Goal: Task Accomplishment & Management: Manage account settings

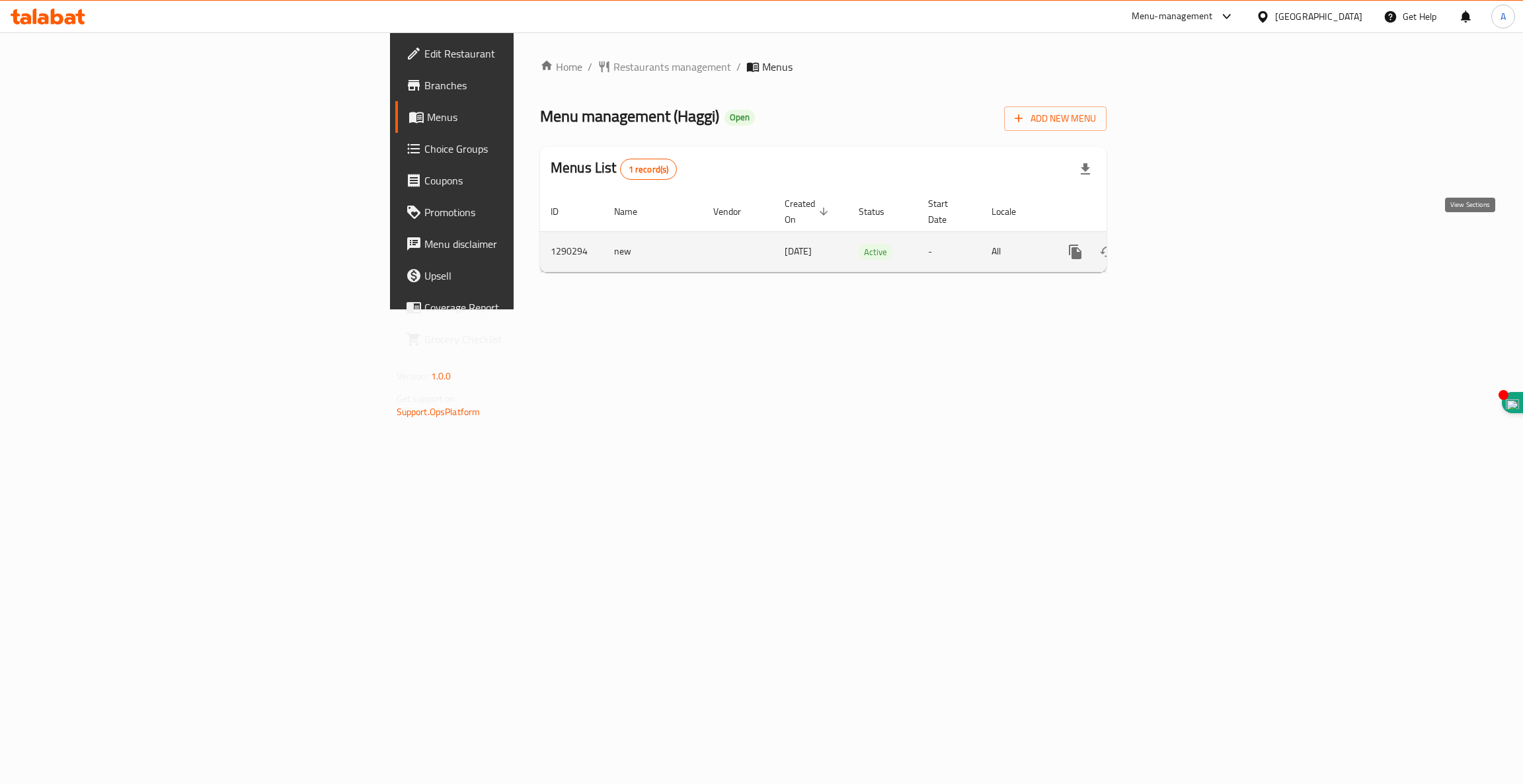
click at [1179, 244] on icon "enhanced table" at bounding box center [1171, 252] width 16 height 16
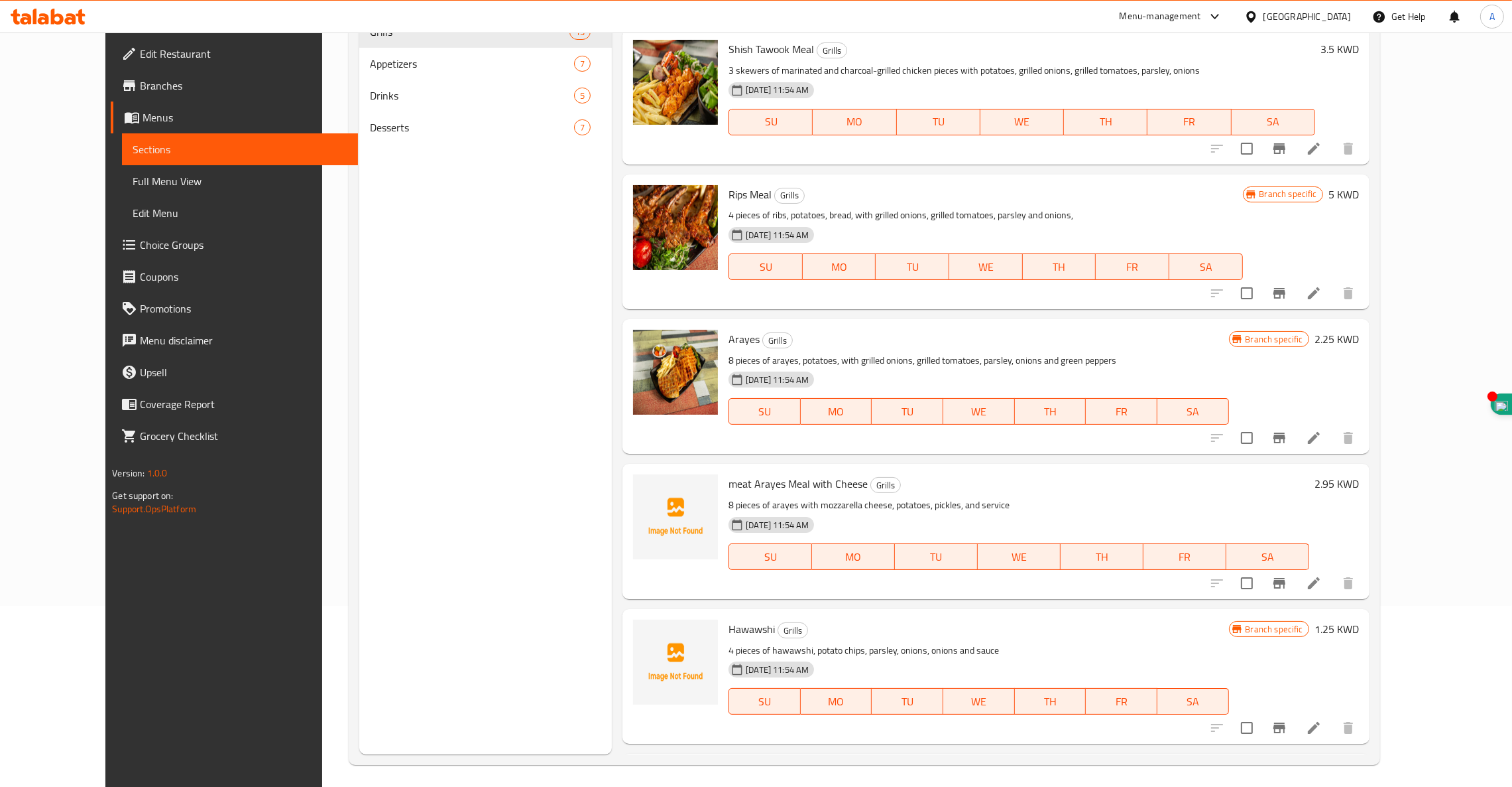
scroll to position [1161, 0]
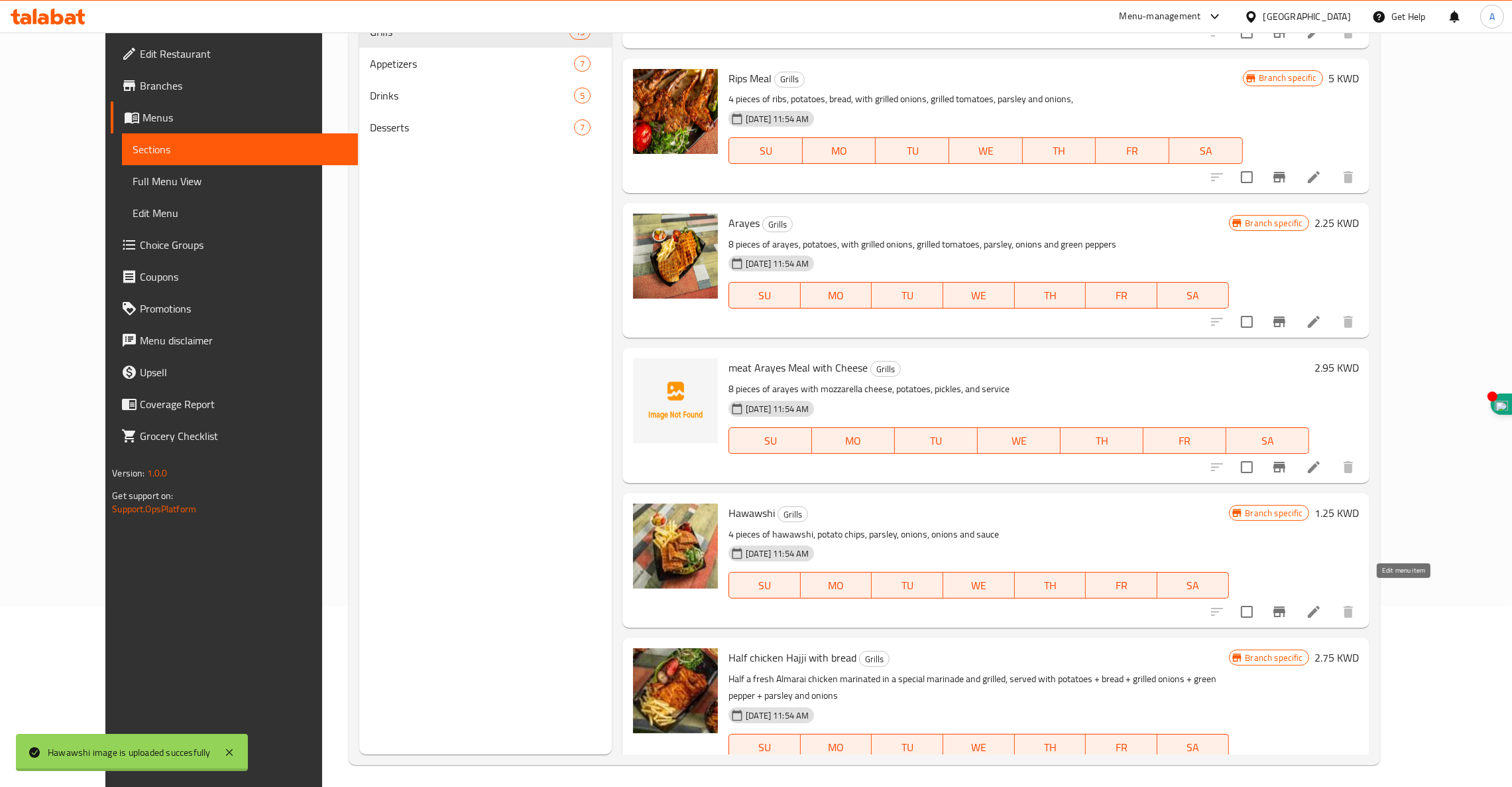
click at [1322, 603] on icon at bounding box center [1314, 611] width 16 height 16
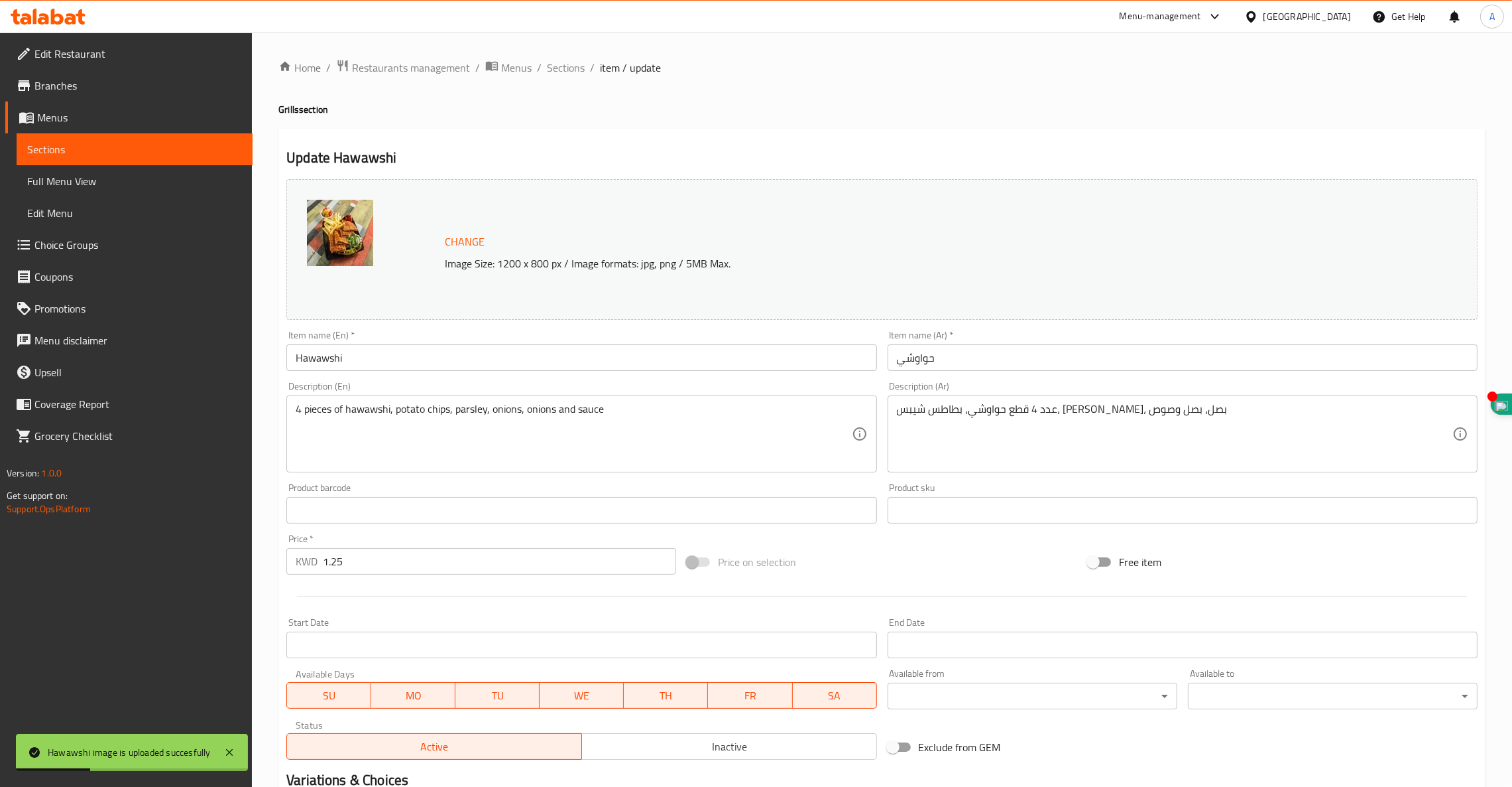
click at [438, 372] on div "Item name (En)   * Hawawshi Item name (En) *" at bounding box center [581, 350] width 600 height 51
click at [441, 350] on input "Hawawshi" at bounding box center [581, 357] width 590 height 27
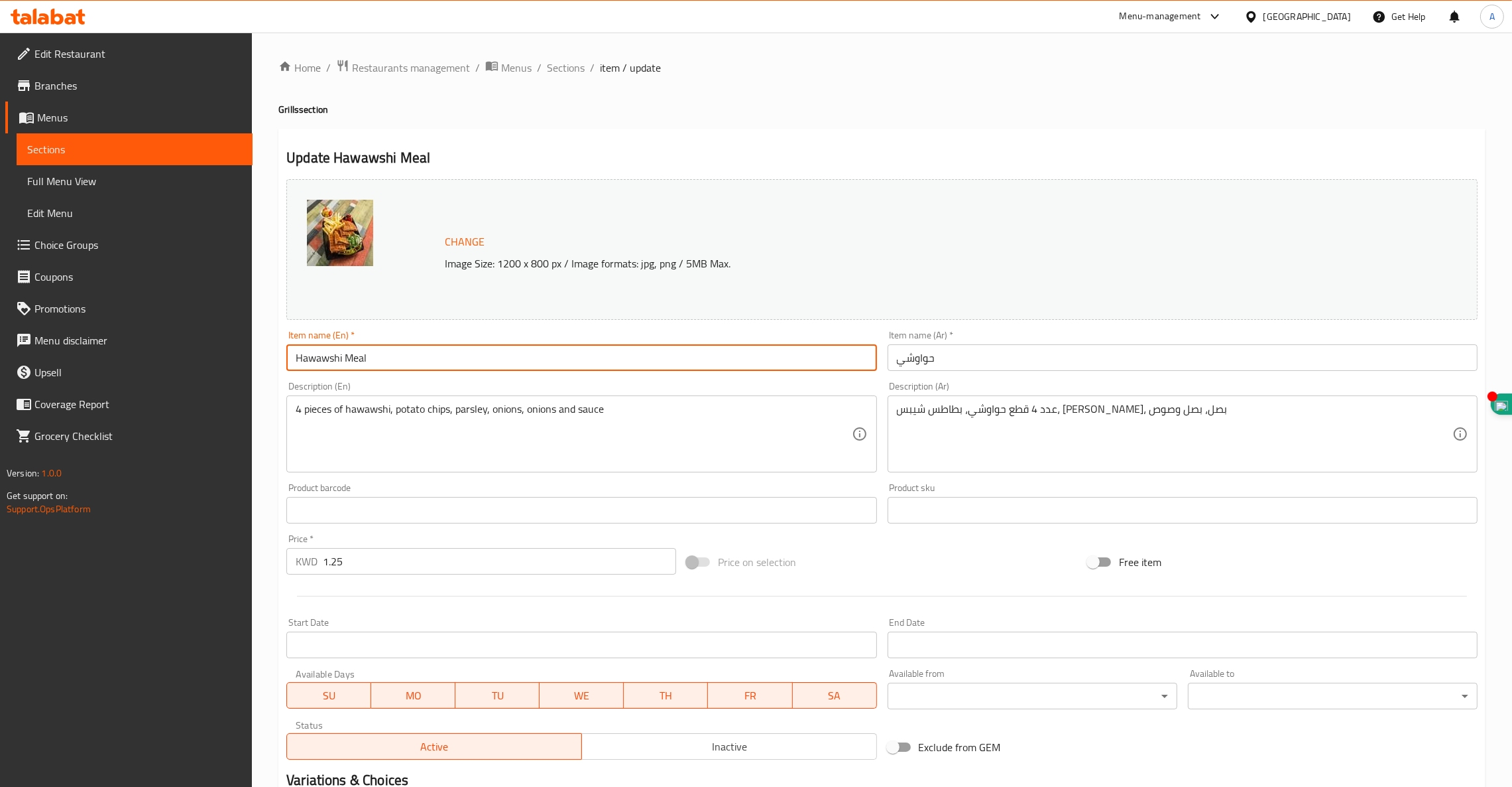
scroll to position [168, 0]
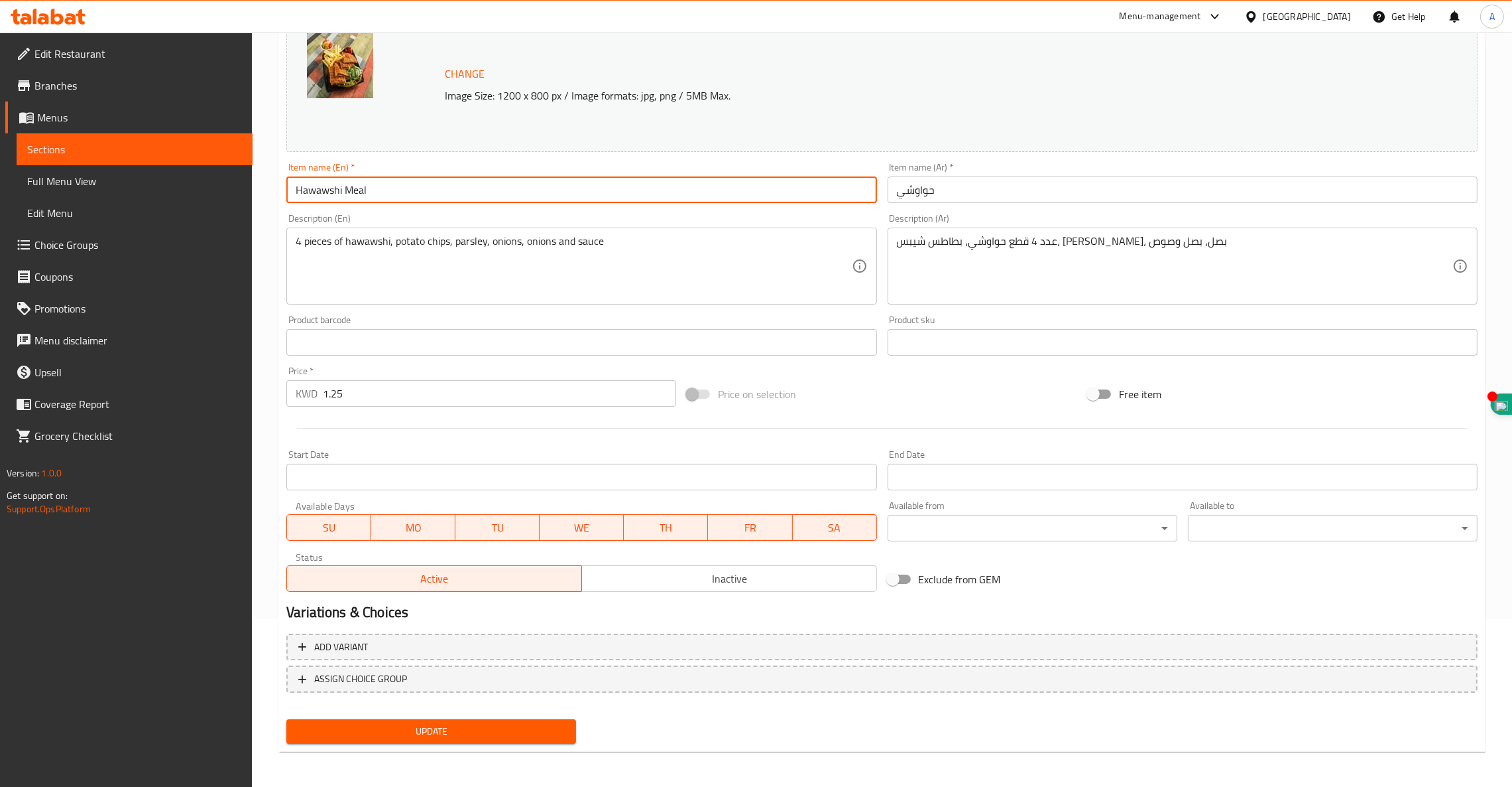
type input "Hawawshi Meal"
click at [440, 732] on span "Update" at bounding box center [430, 731] width 268 height 17
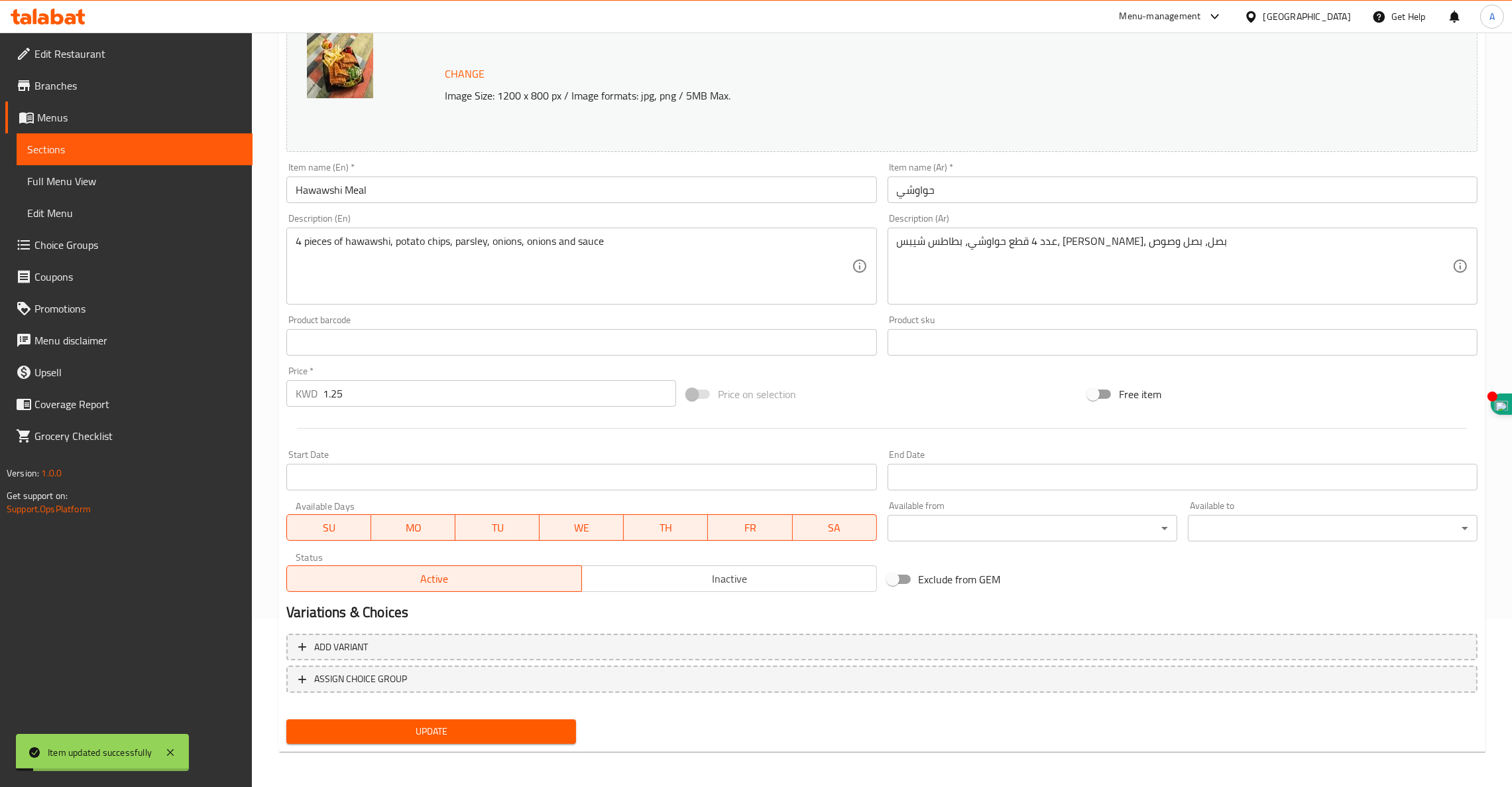
scroll to position [0, 0]
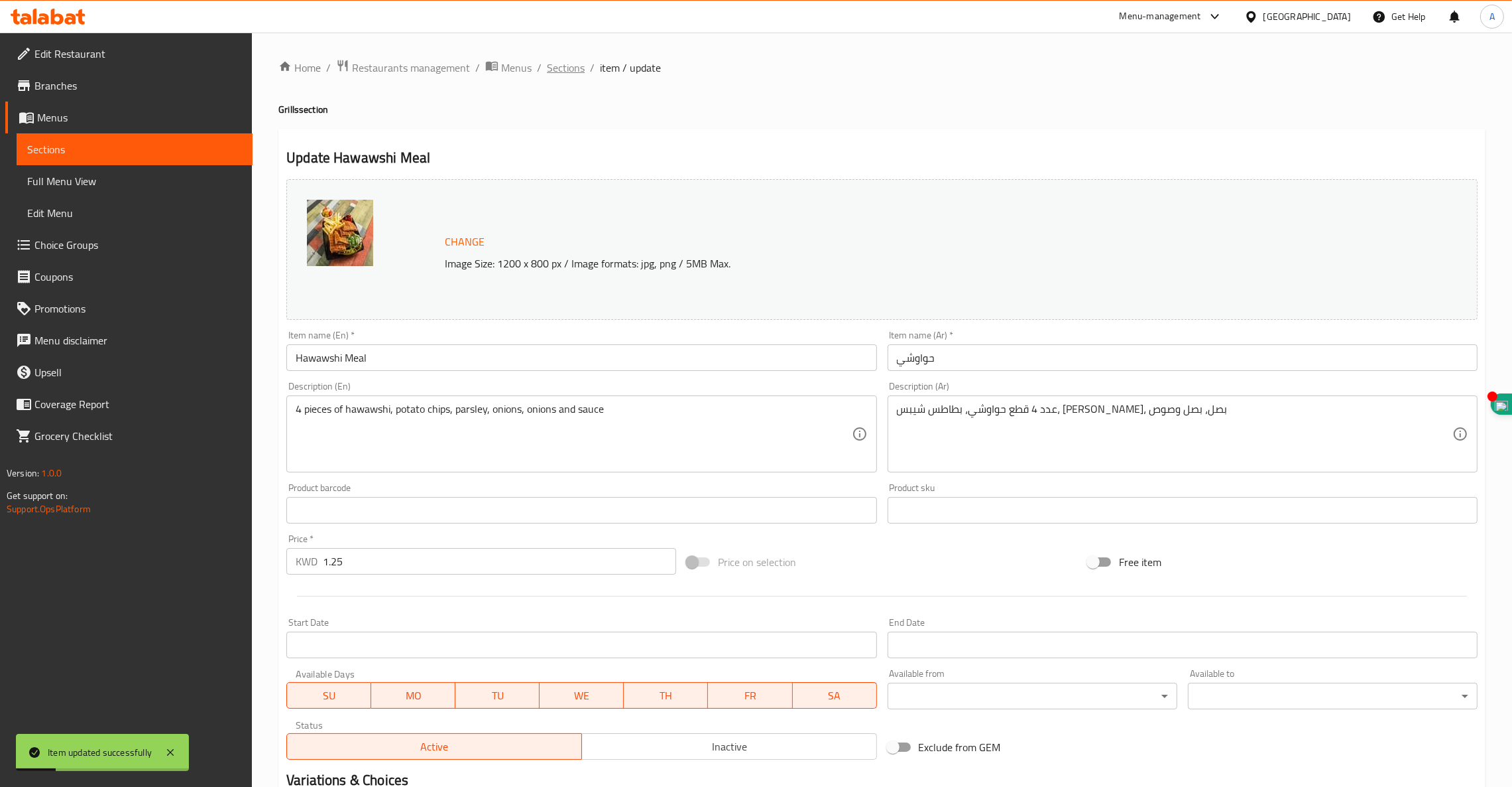
click at [567, 69] on span "Sections" at bounding box center [566, 68] width 38 height 16
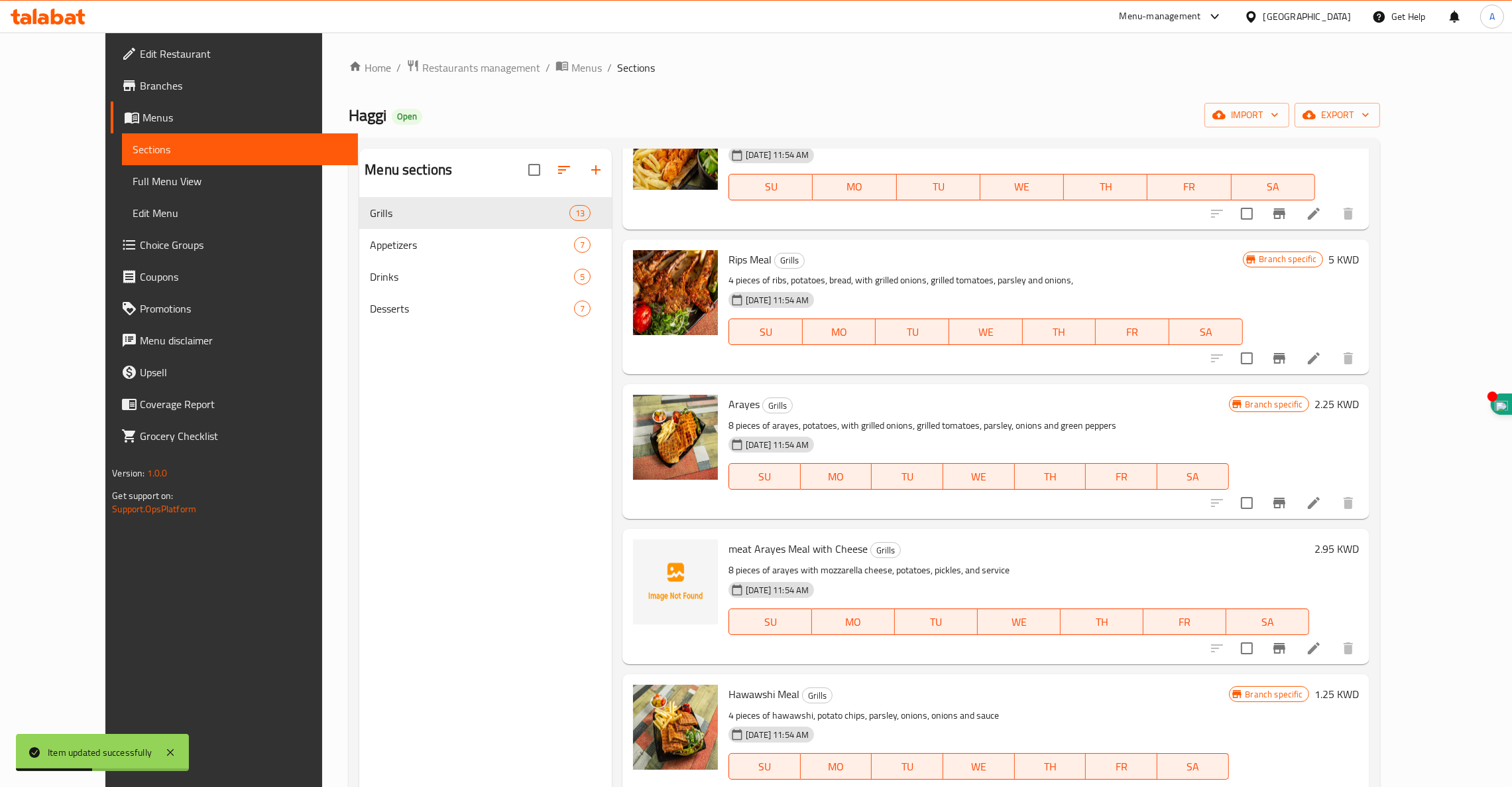
scroll to position [1160, 0]
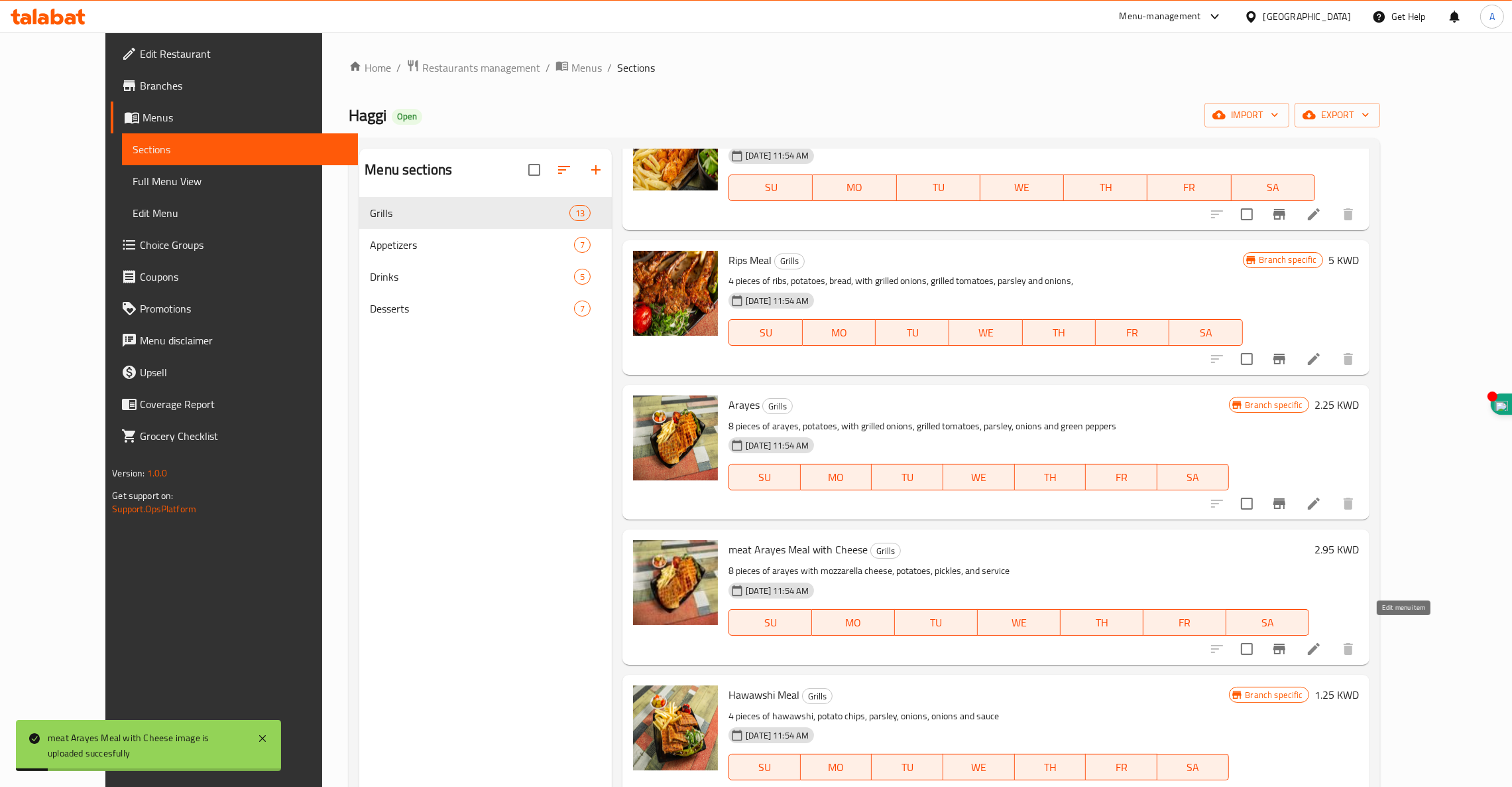
click at [1322, 641] on icon at bounding box center [1314, 649] width 16 height 16
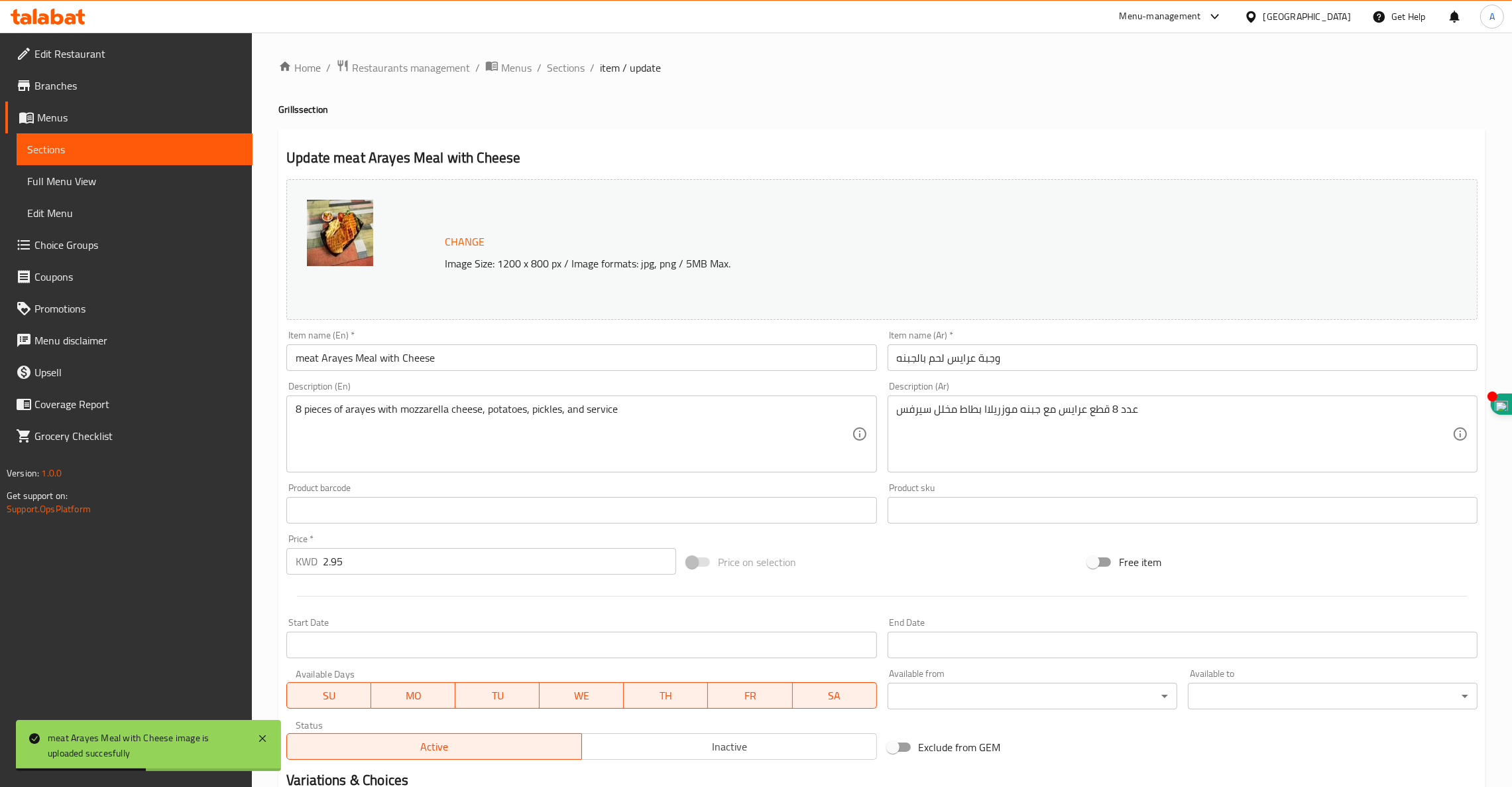
click at [304, 360] on input "meat Arayes Meal with Cheese" at bounding box center [581, 357] width 590 height 27
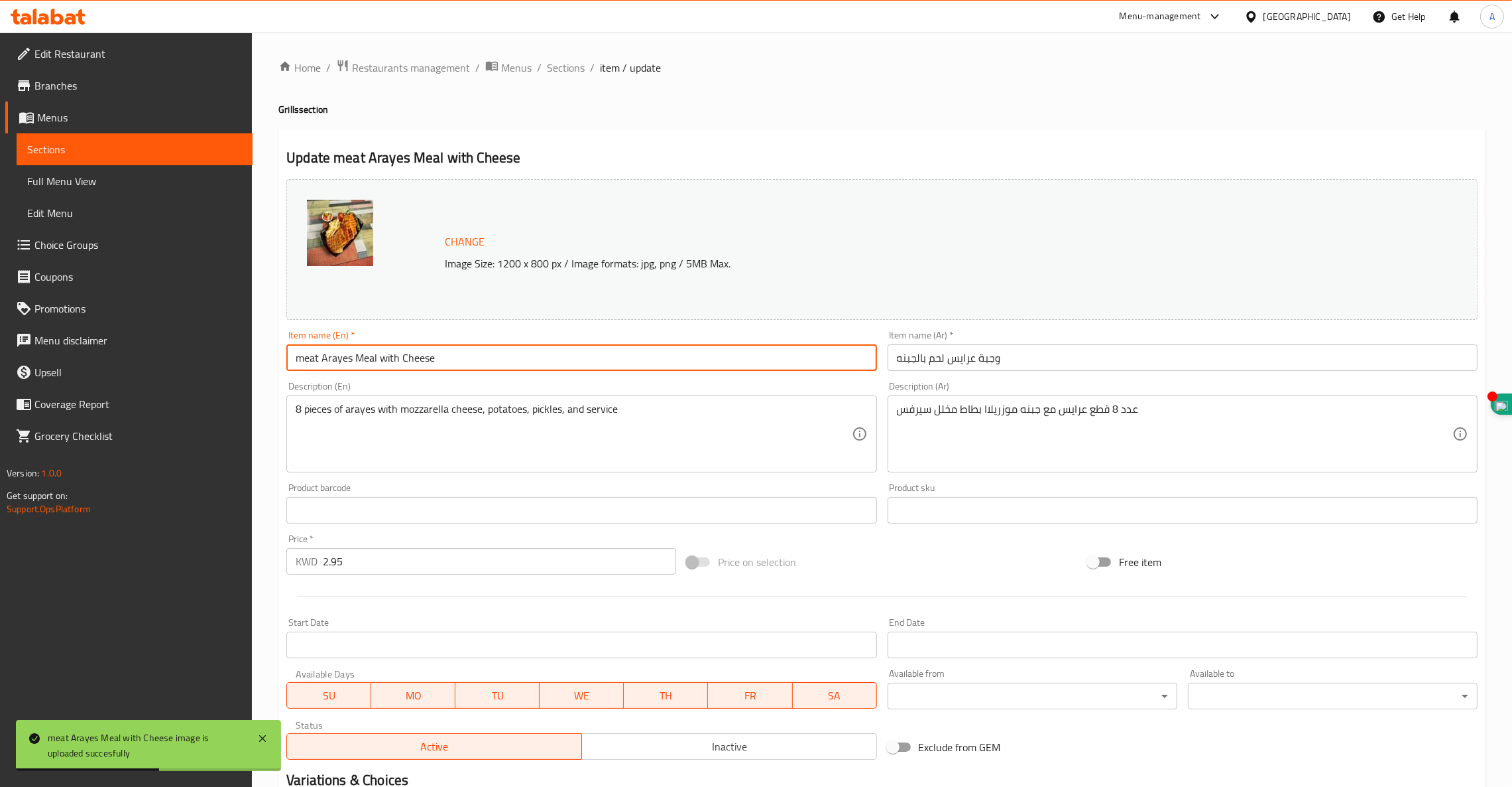
click at [304, 360] on input "meat Arayes Meal with Cheese" at bounding box center [581, 357] width 590 height 27
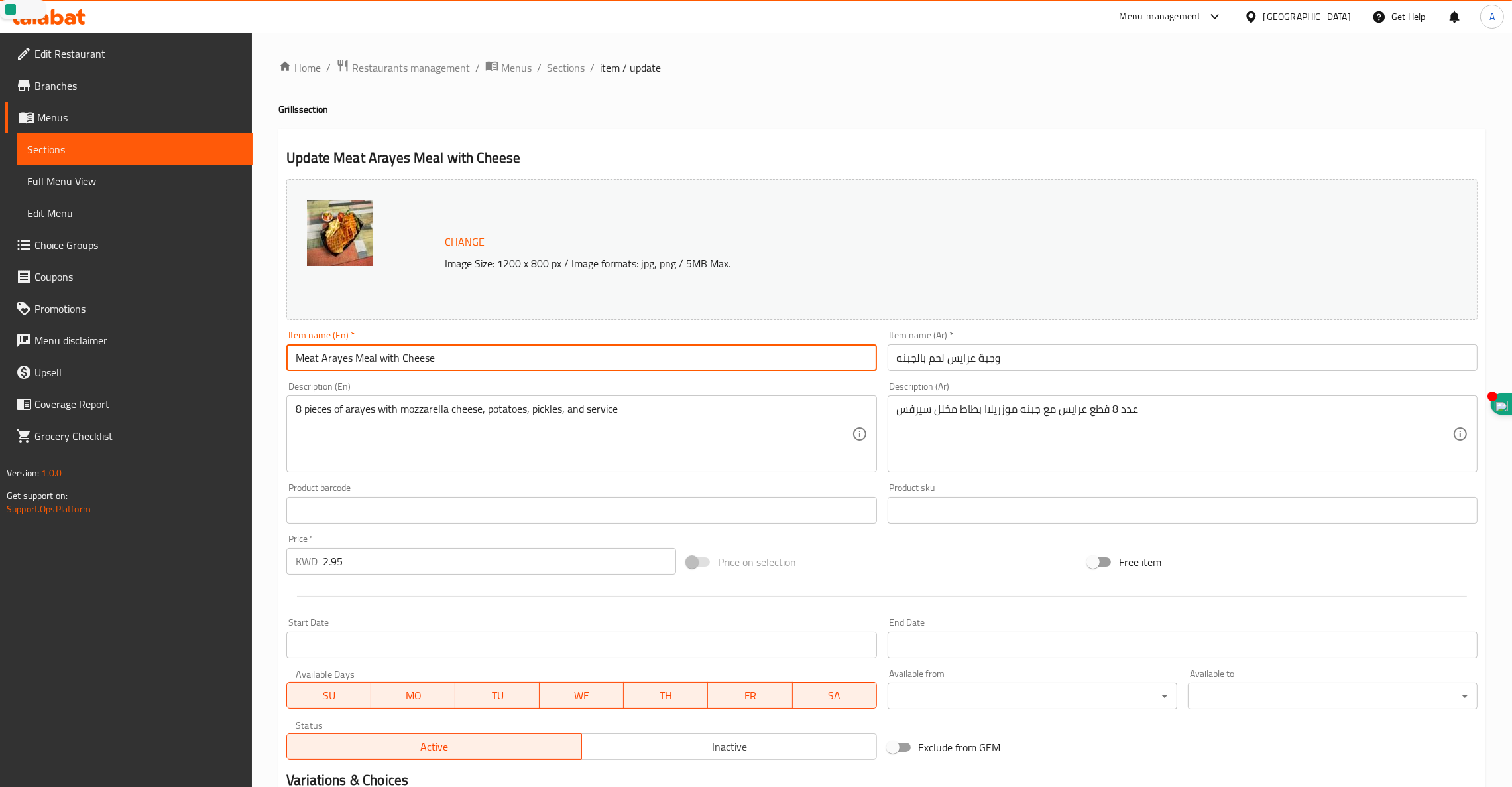
type input "Meat Arayes Meal with Cheese"
click at [985, 360] on input "وجبة عرايس لحم بالجبنه" at bounding box center [1182, 357] width 590 height 27
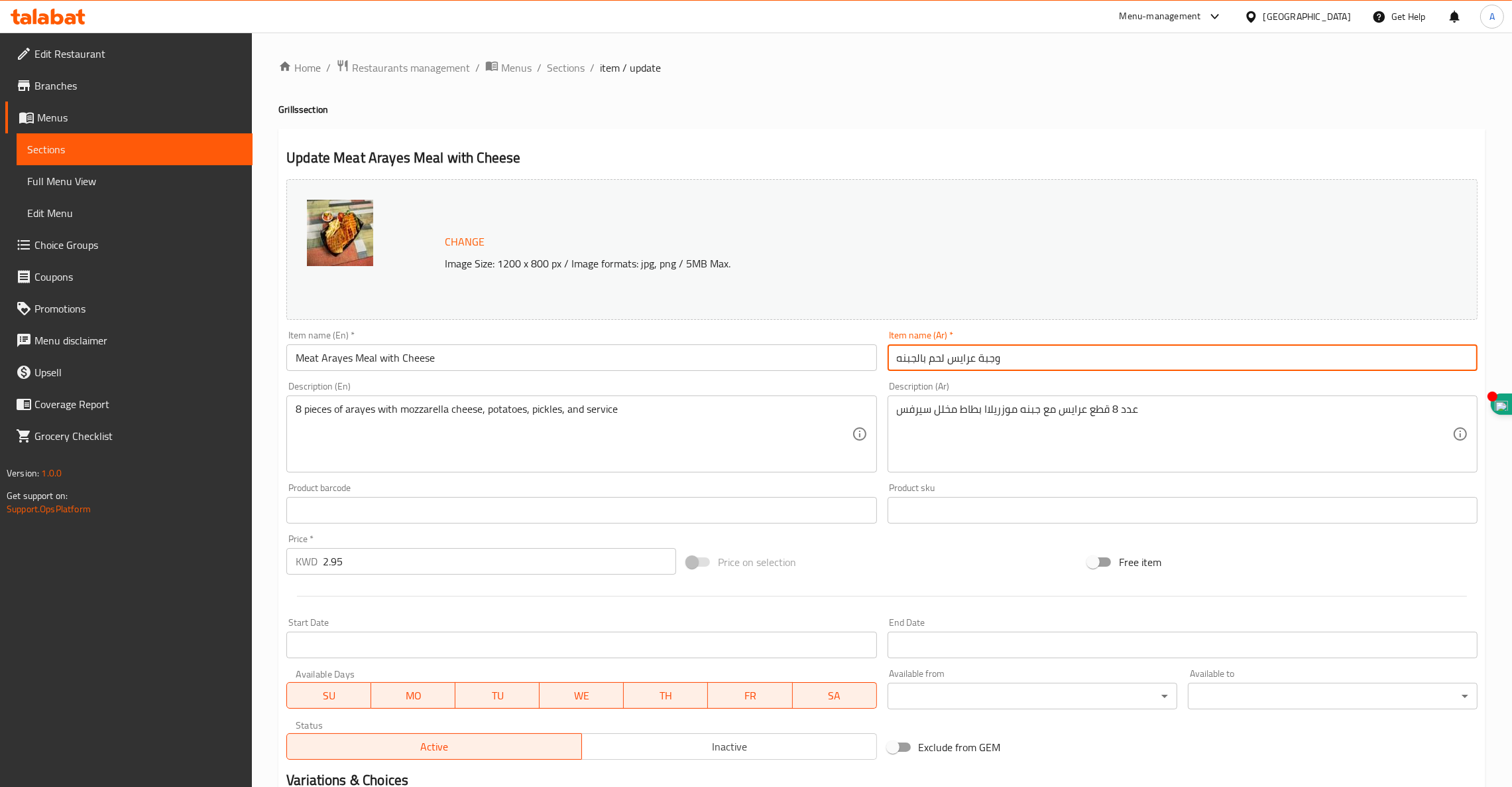
click at [985, 360] on input "وجبة عرايس لحم بالجبنه" at bounding box center [1182, 357] width 590 height 27
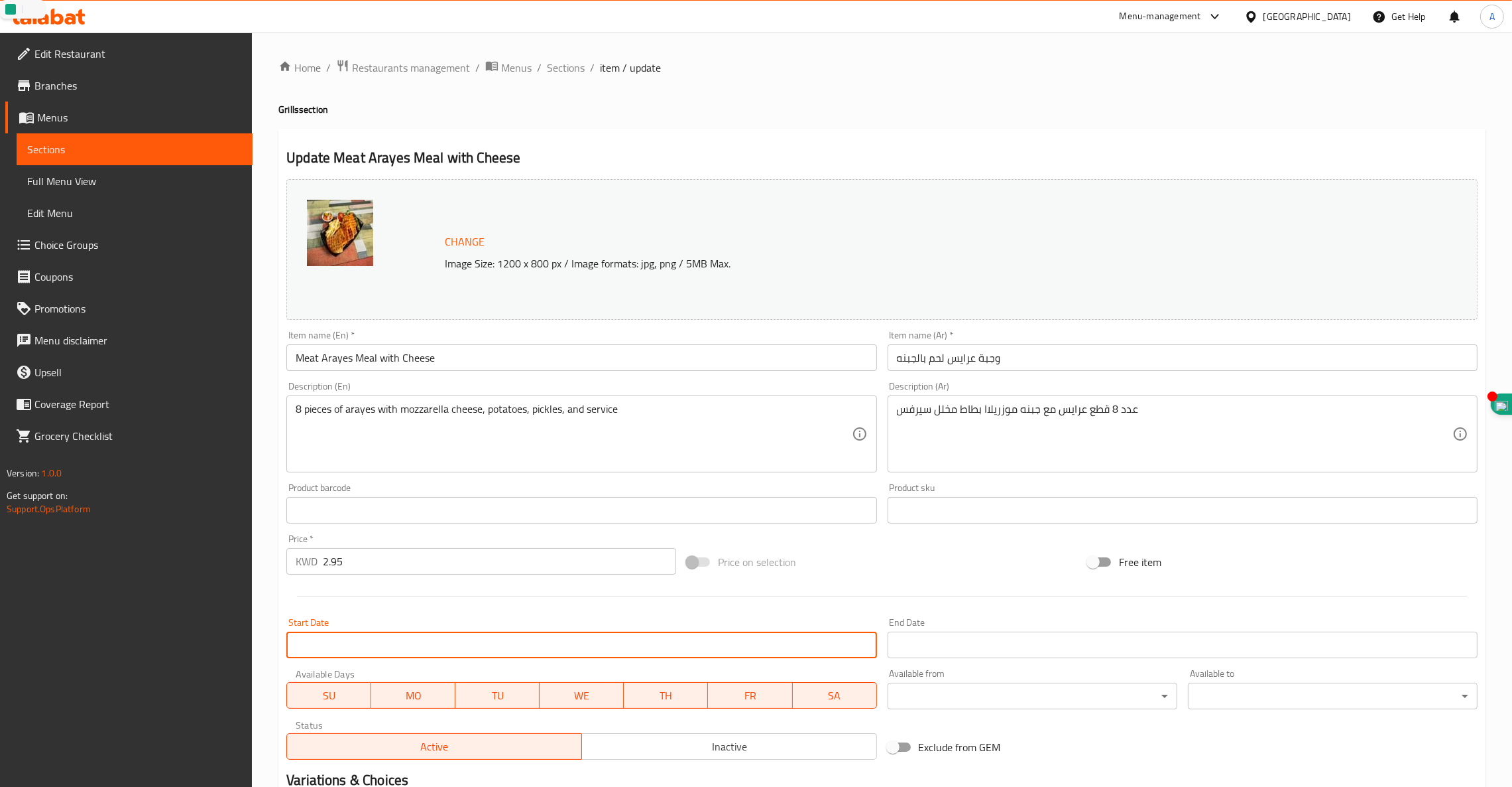
click at [506, 647] on input "Start Date" at bounding box center [581, 644] width 590 height 27
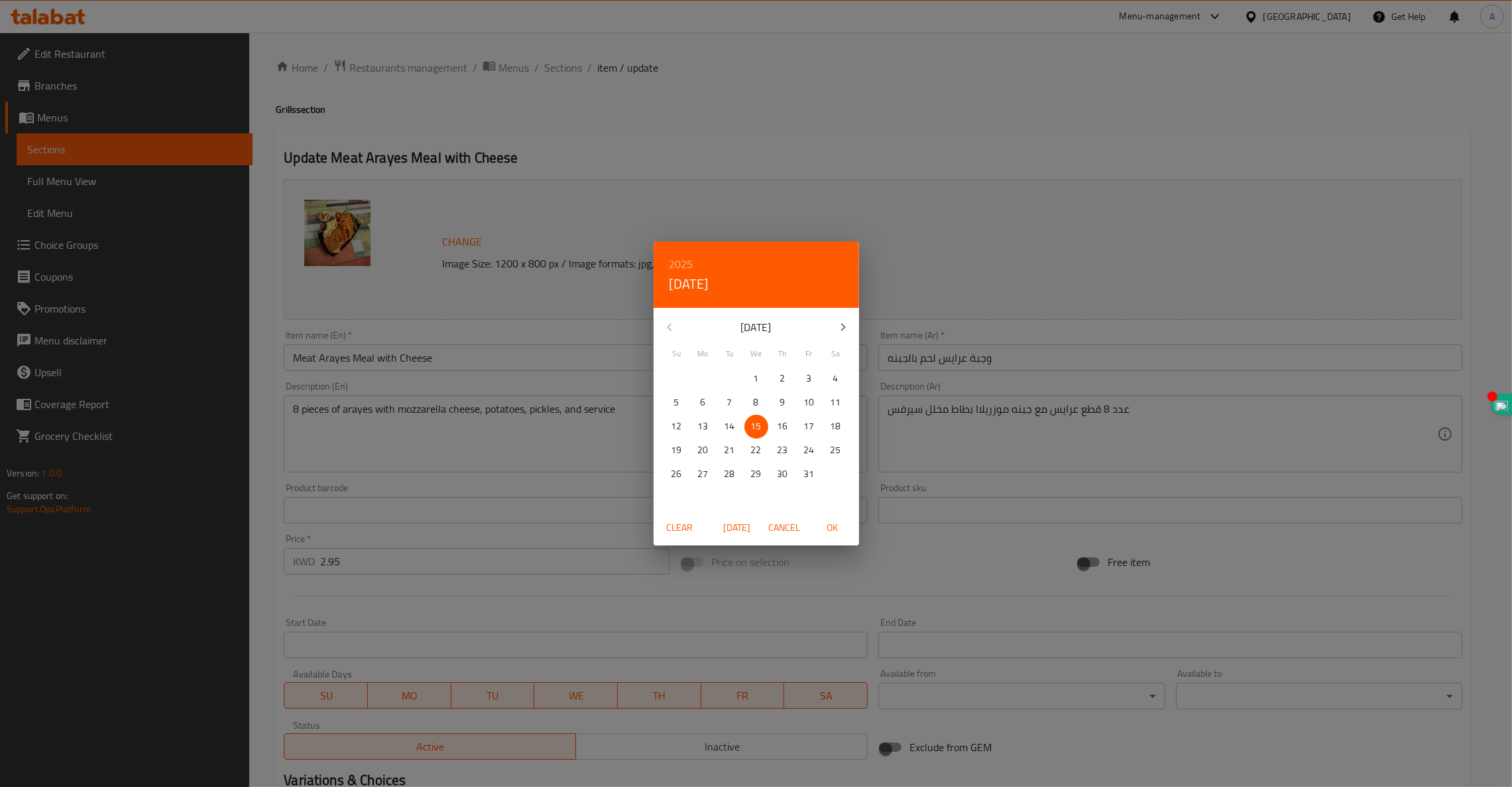
scroll to position [168, 0]
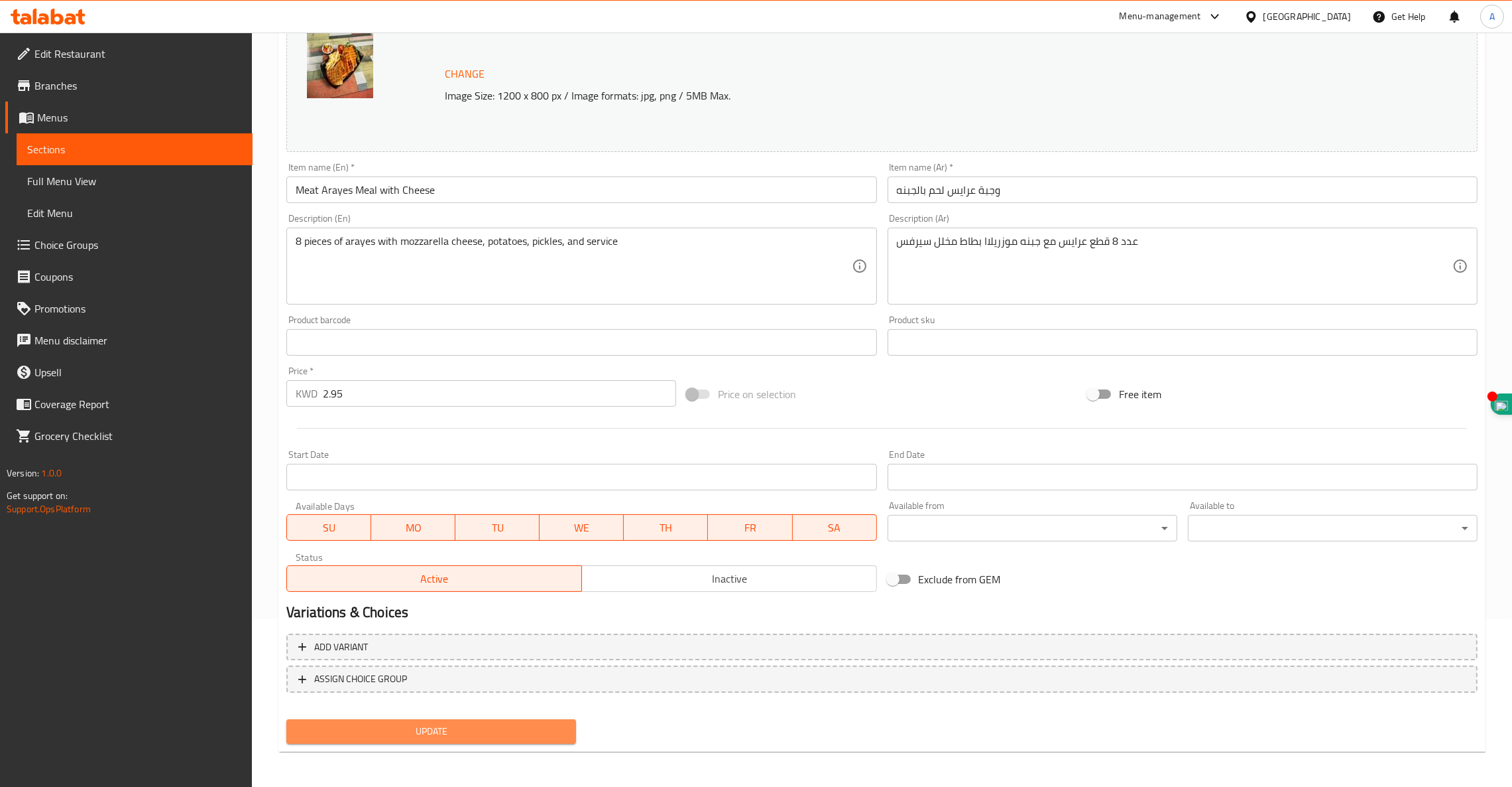
click at [458, 727] on span "Update" at bounding box center [430, 731] width 268 height 17
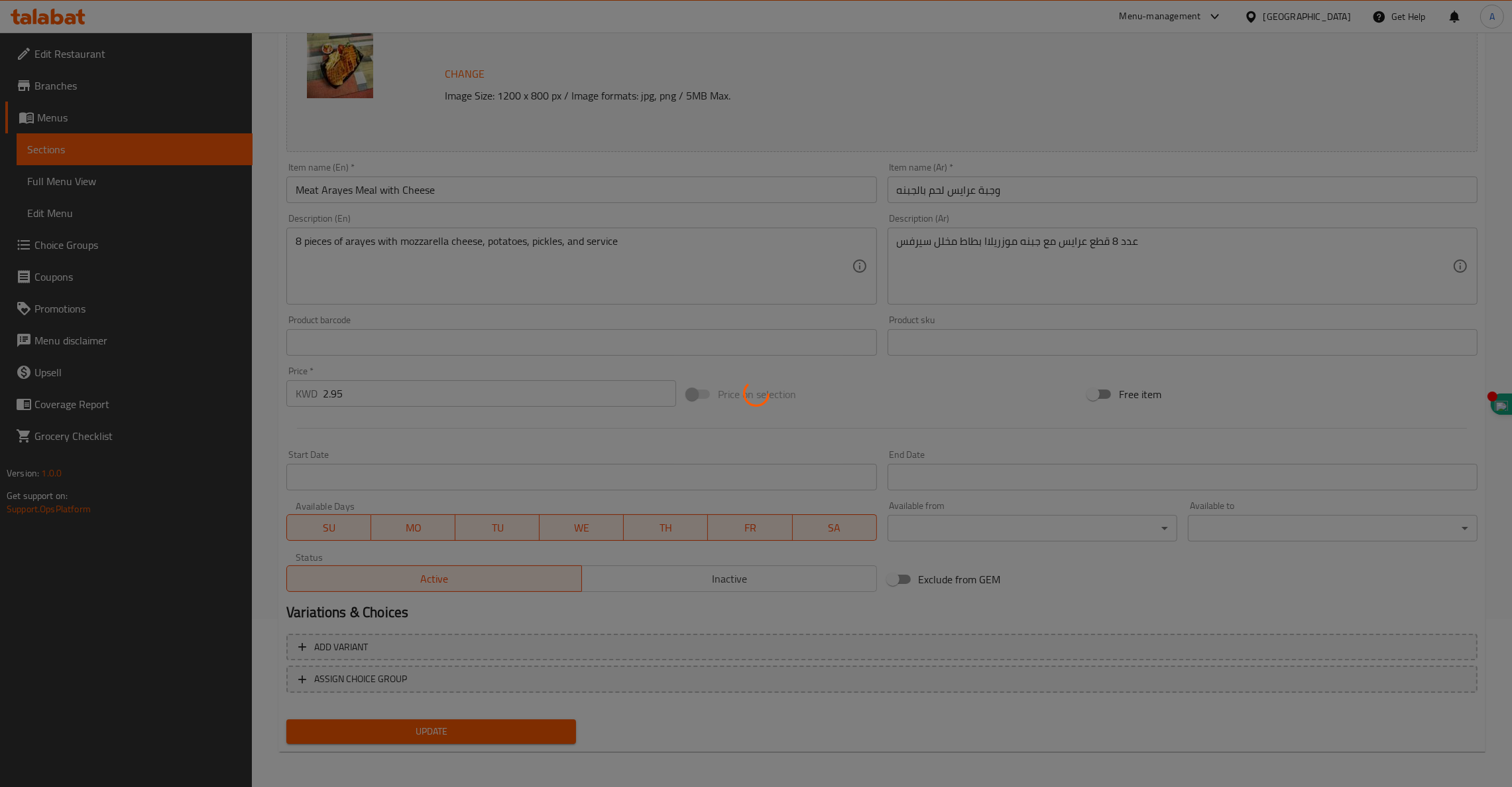
scroll to position [0, 0]
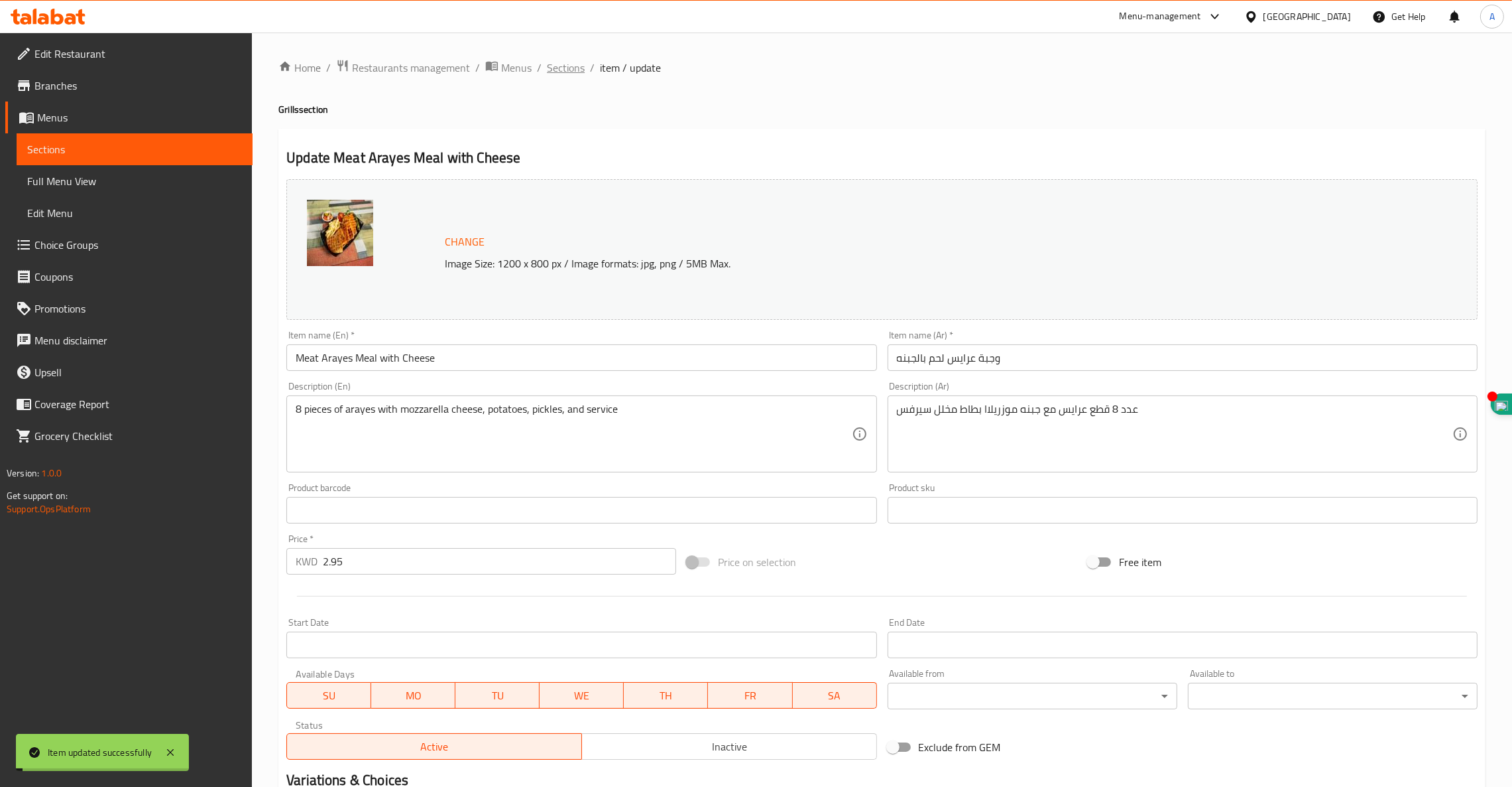
click at [563, 73] on span "Sections" at bounding box center [566, 68] width 38 height 16
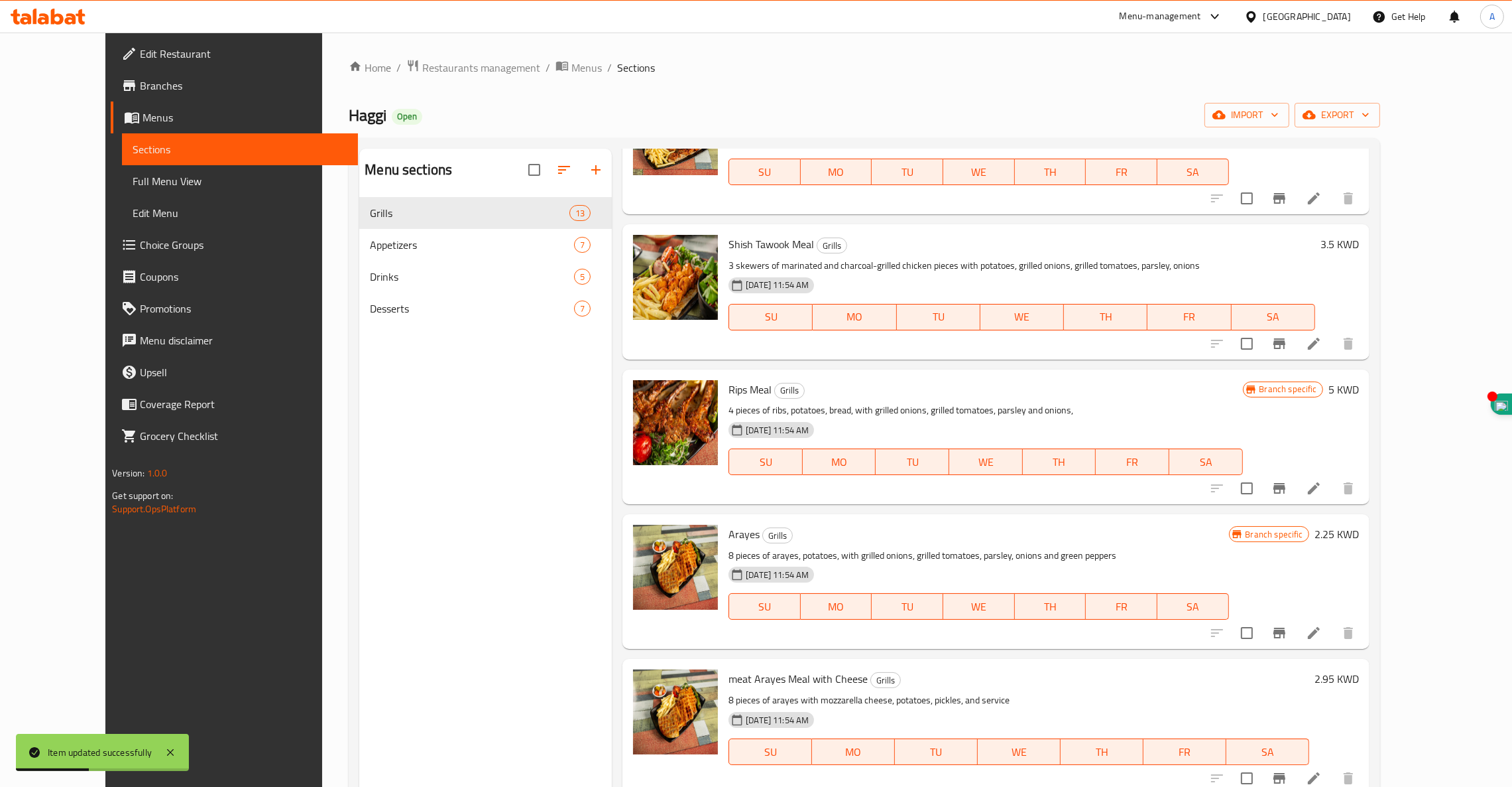
scroll to position [1033, 0]
click at [1320, 626] on icon at bounding box center [1314, 631] width 12 height 12
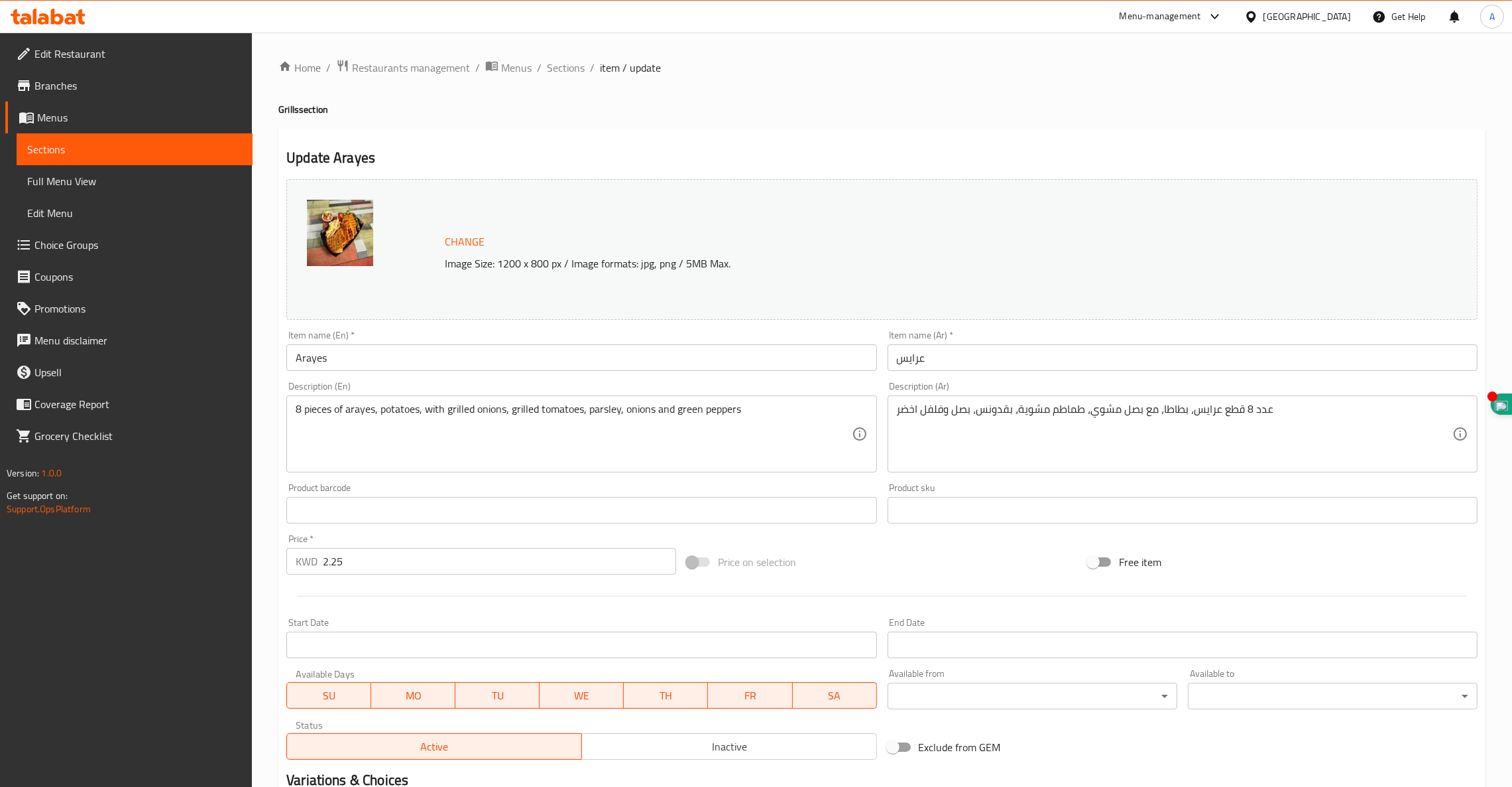
click at [424, 360] on input "Arayes" at bounding box center [581, 357] width 590 height 27
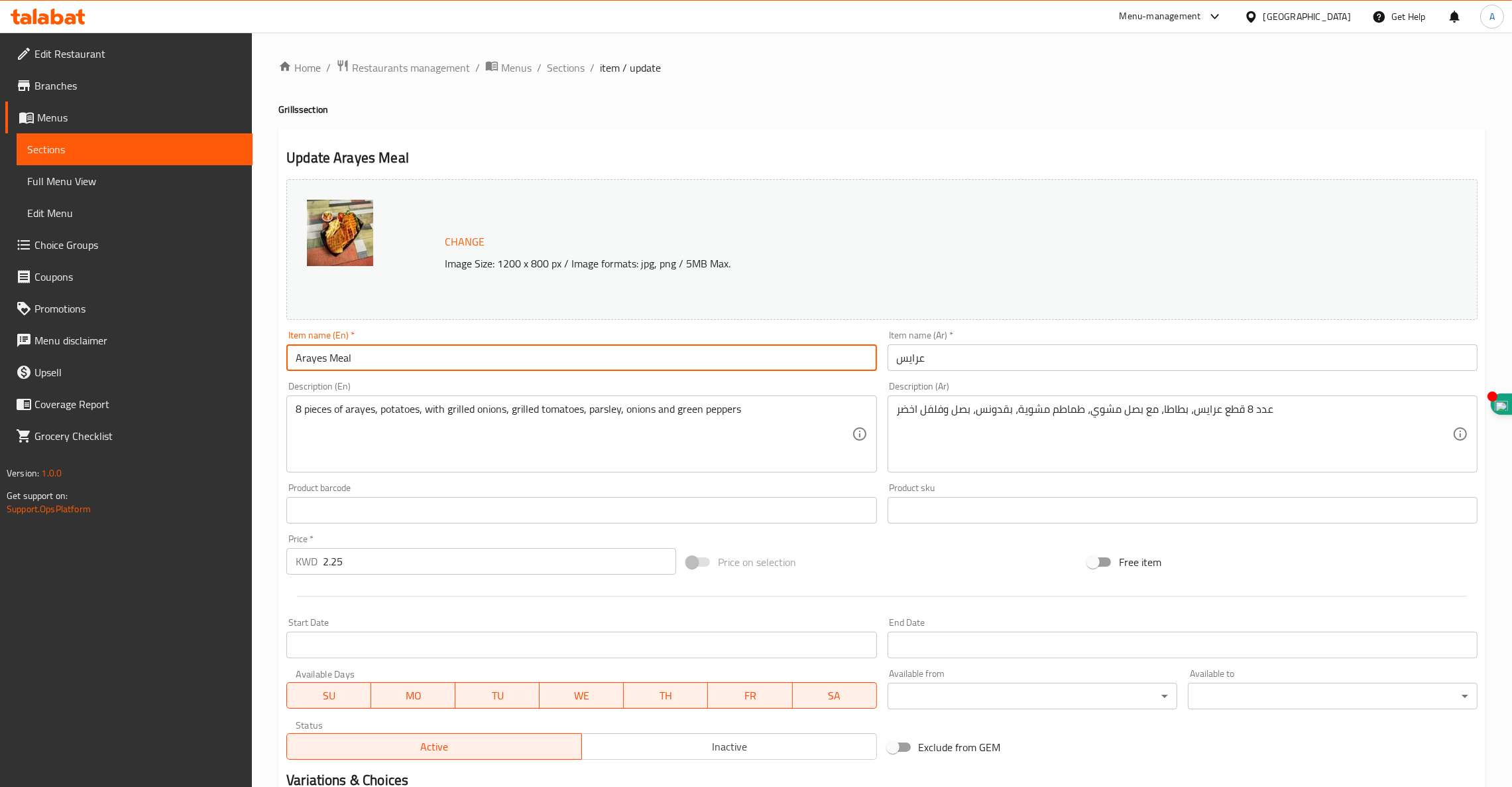
type input "Arayes Meal"
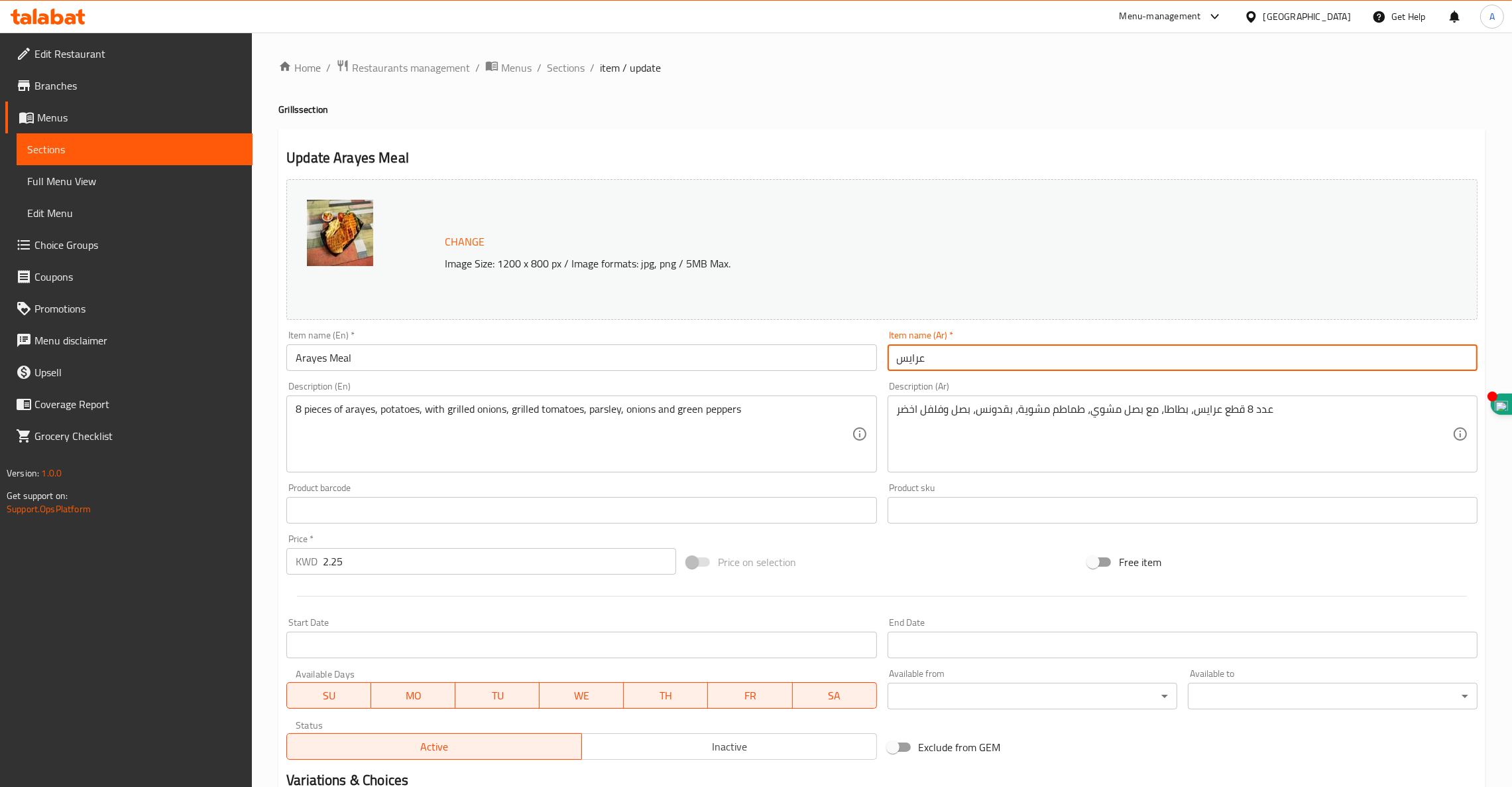
click at [937, 354] on input "عرايس" at bounding box center [1182, 357] width 590 height 27
paste input "وجبة"
click at [937, 357] on input "عرايس وجبة" at bounding box center [1182, 357] width 590 height 27
paste input "عرايس"
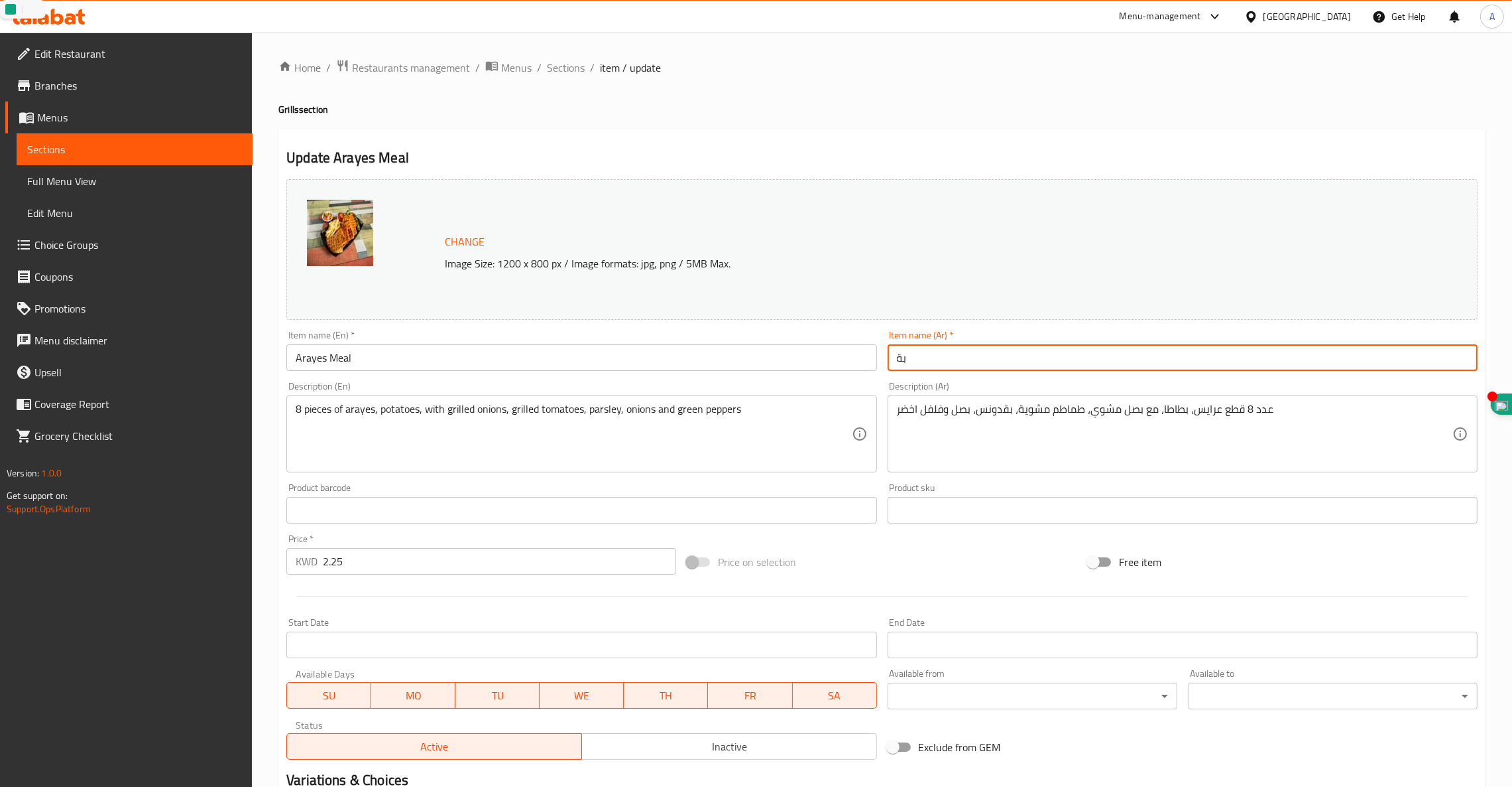
type input "ة"
type input "."
type input "وجبة عرايس"
click at [562, 66] on span "Sections" at bounding box center [566, 68] width 38 height 16
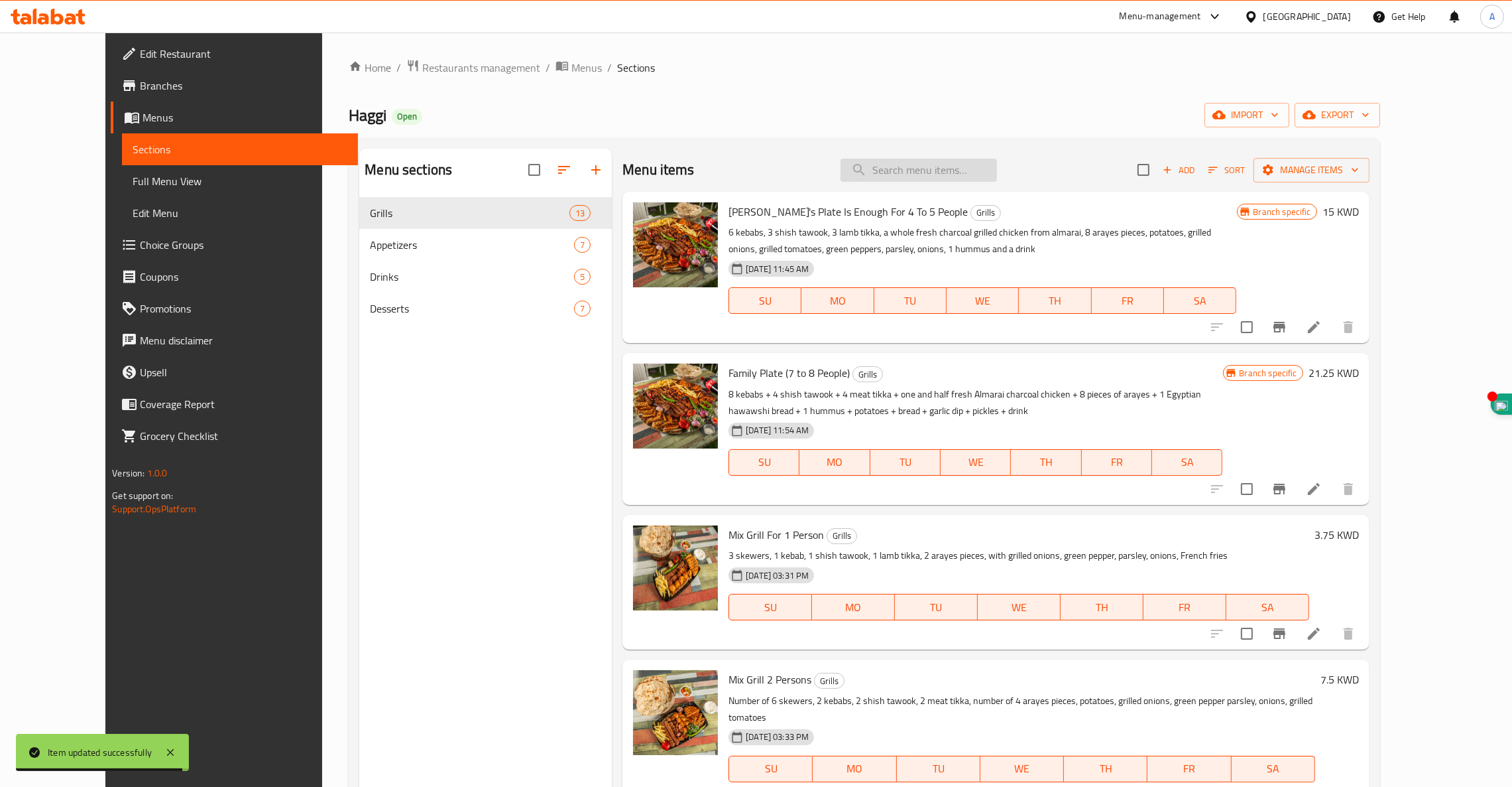
click at [959, 175] on input "search" at bounding box center [919, 170] width 156 height 23
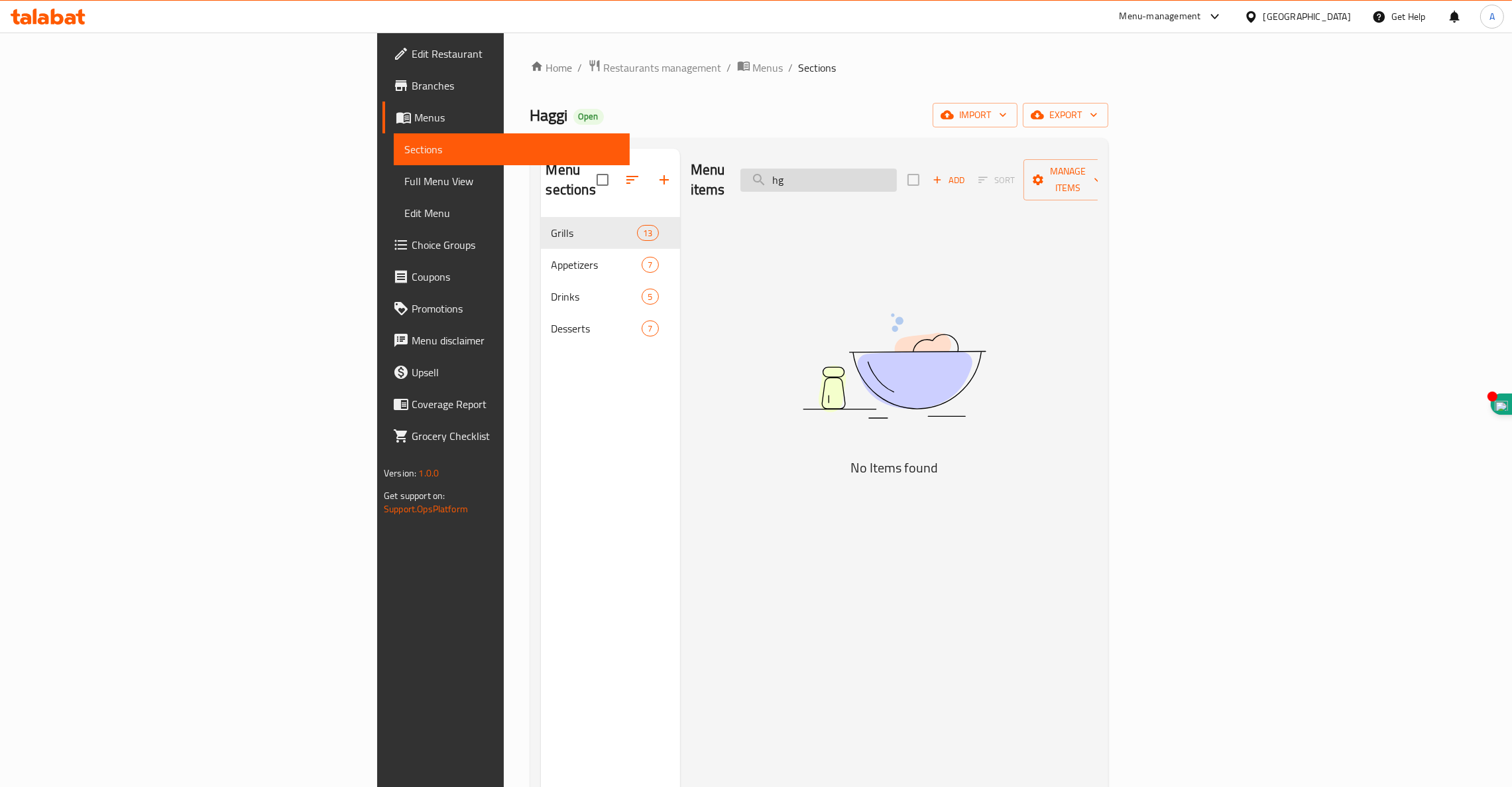
type input "h"
type input "ا"
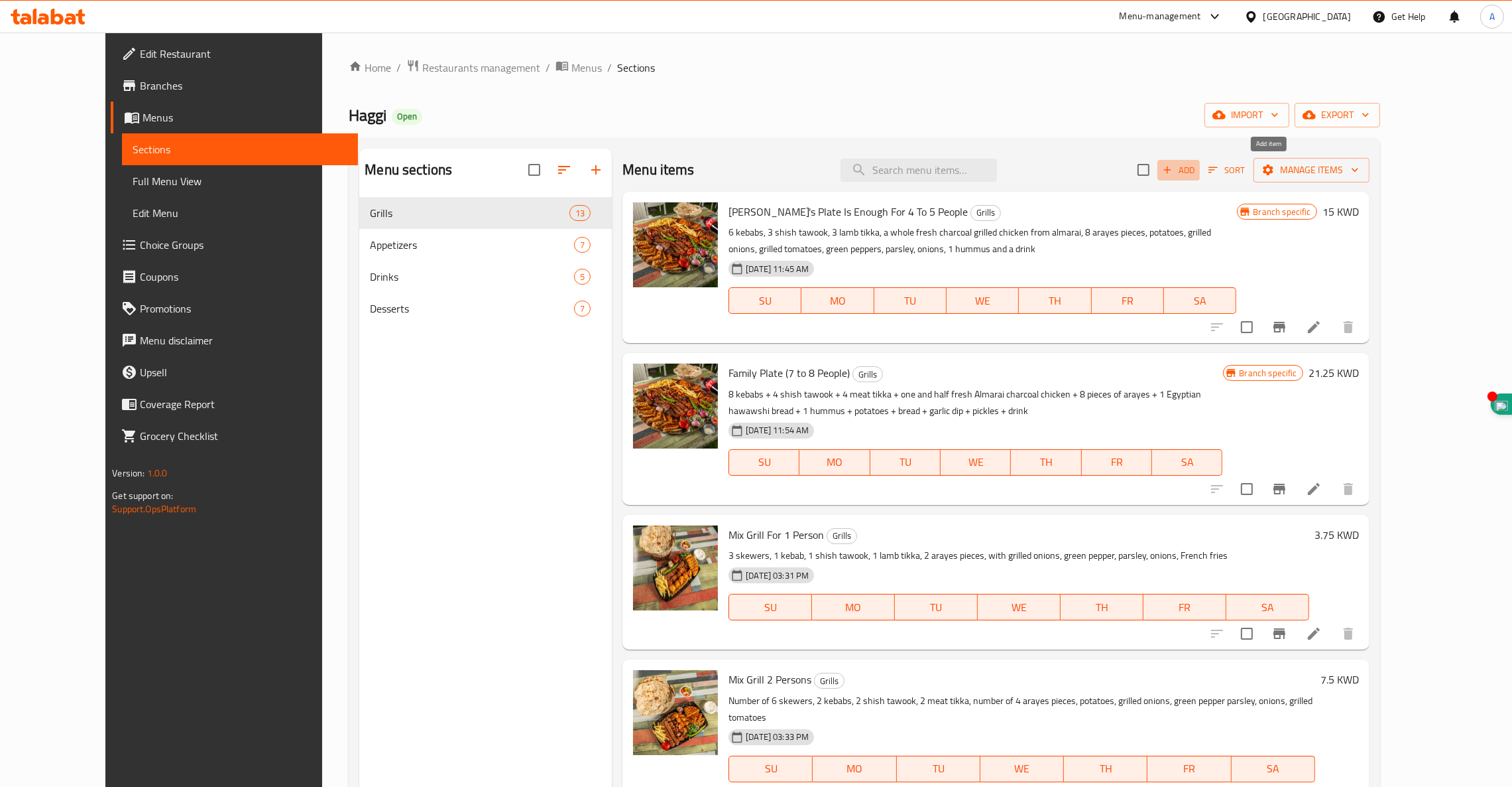
click at [1197, 164] on span "Add" at bounding box center [1178, 170] width 35 height 15
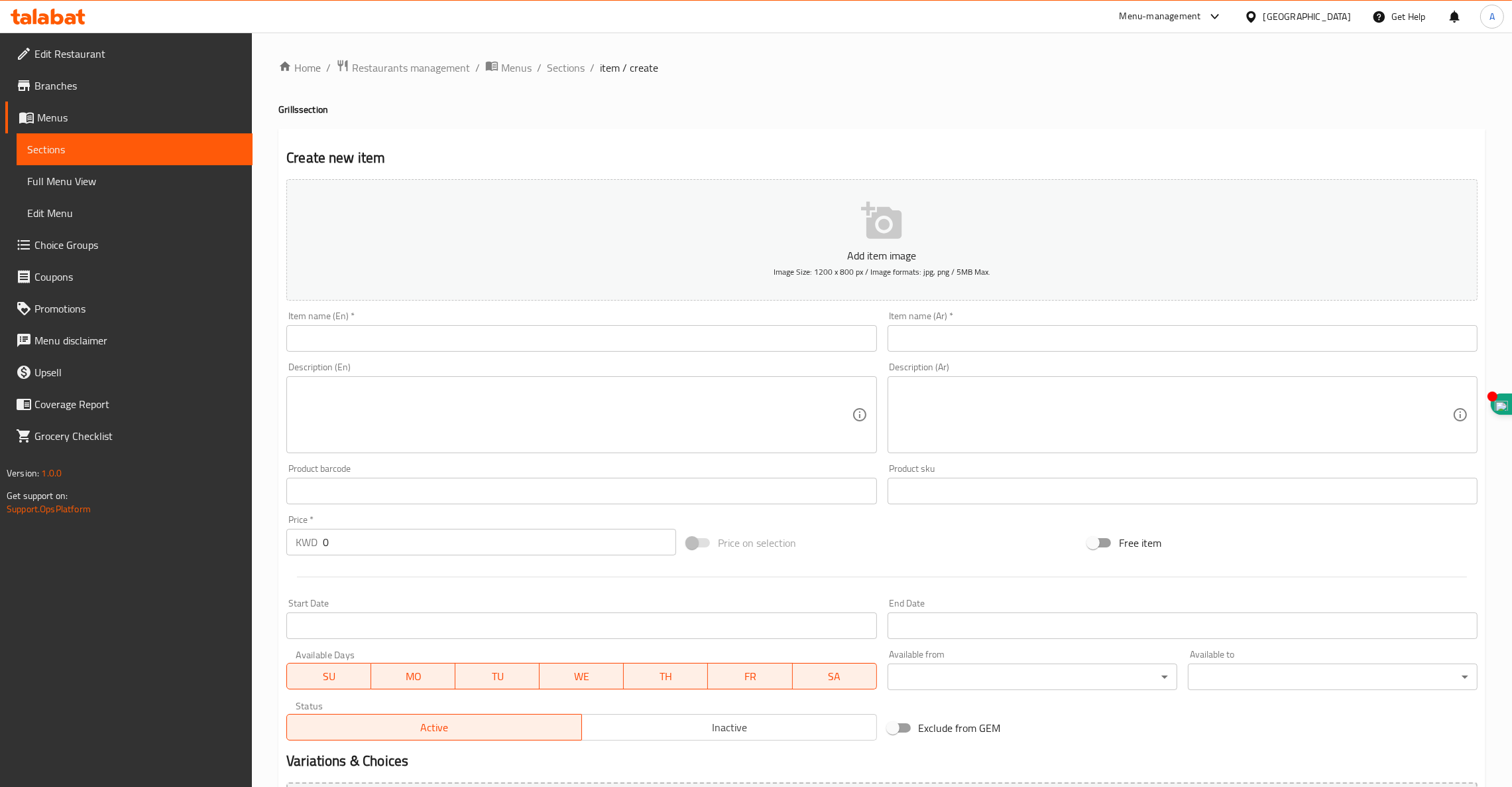
click at [979, 335] on input "text" at bounding box center [1182, 338] width 590 height 27
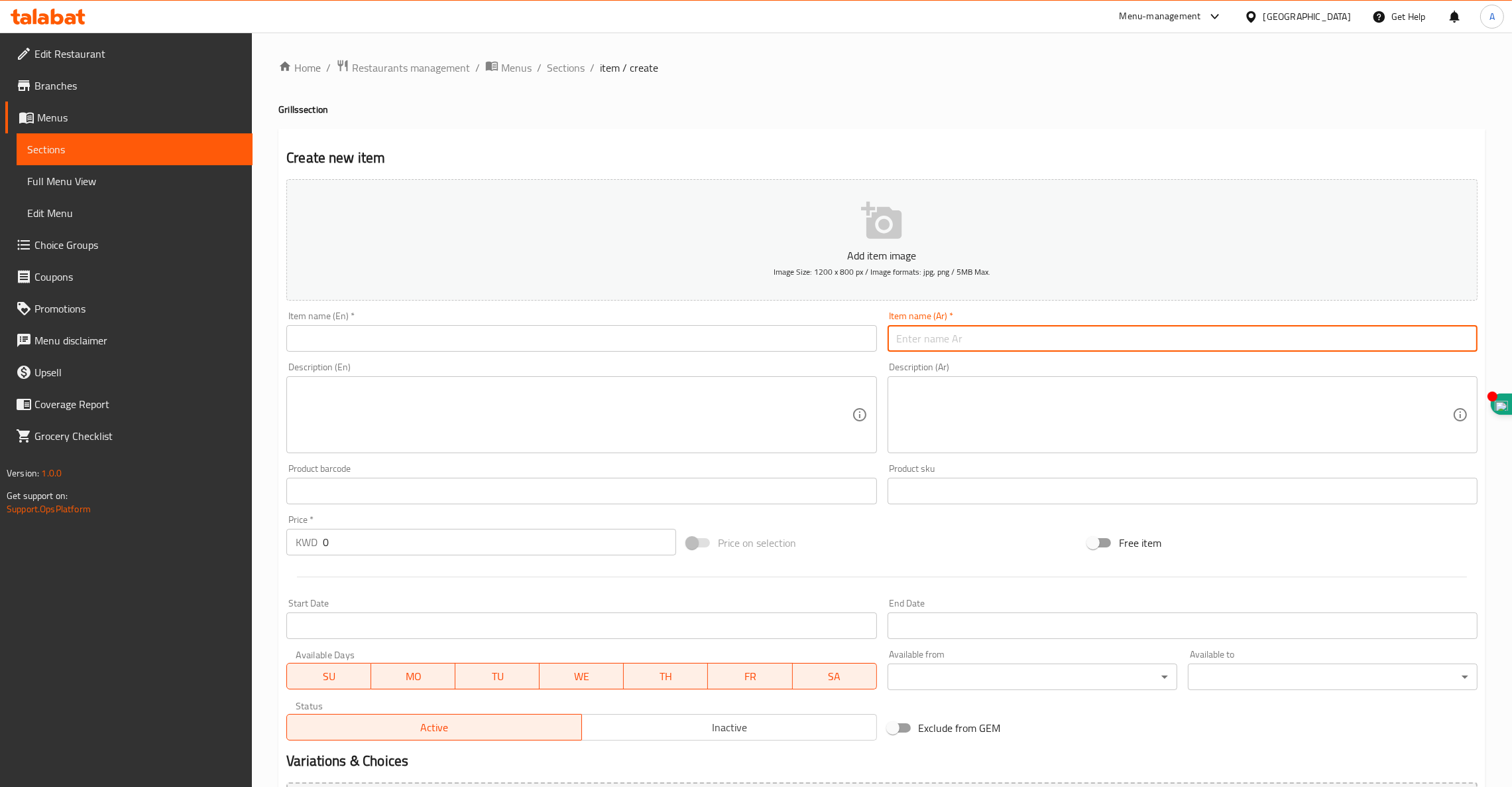
paste input "الجاطالملكي"
type input "الجاطالملكي"
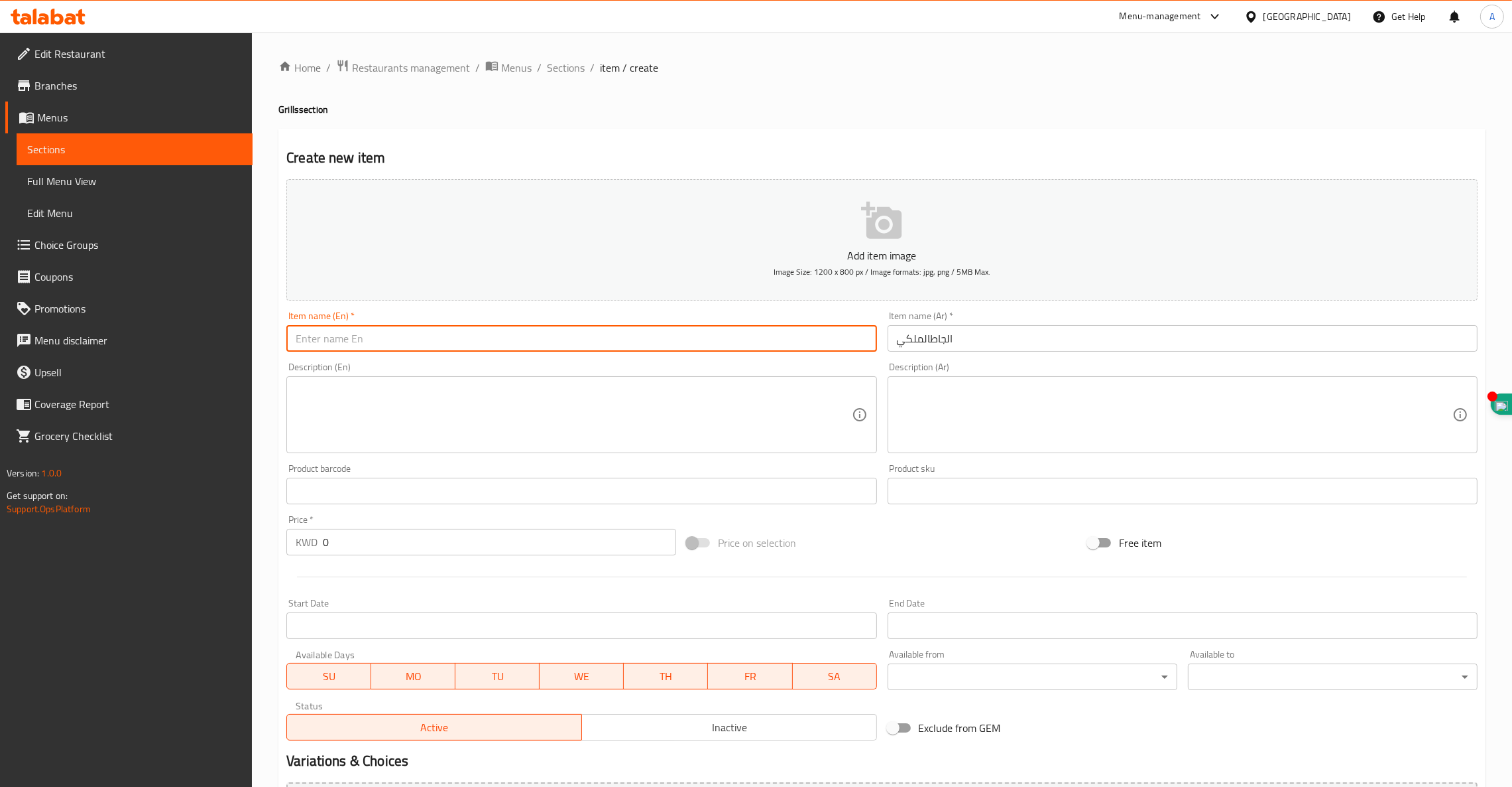
click at [603, 340] on input "text" at bounding box center [581, 338] width 590 height 27
type input "Royal Grills Tray"
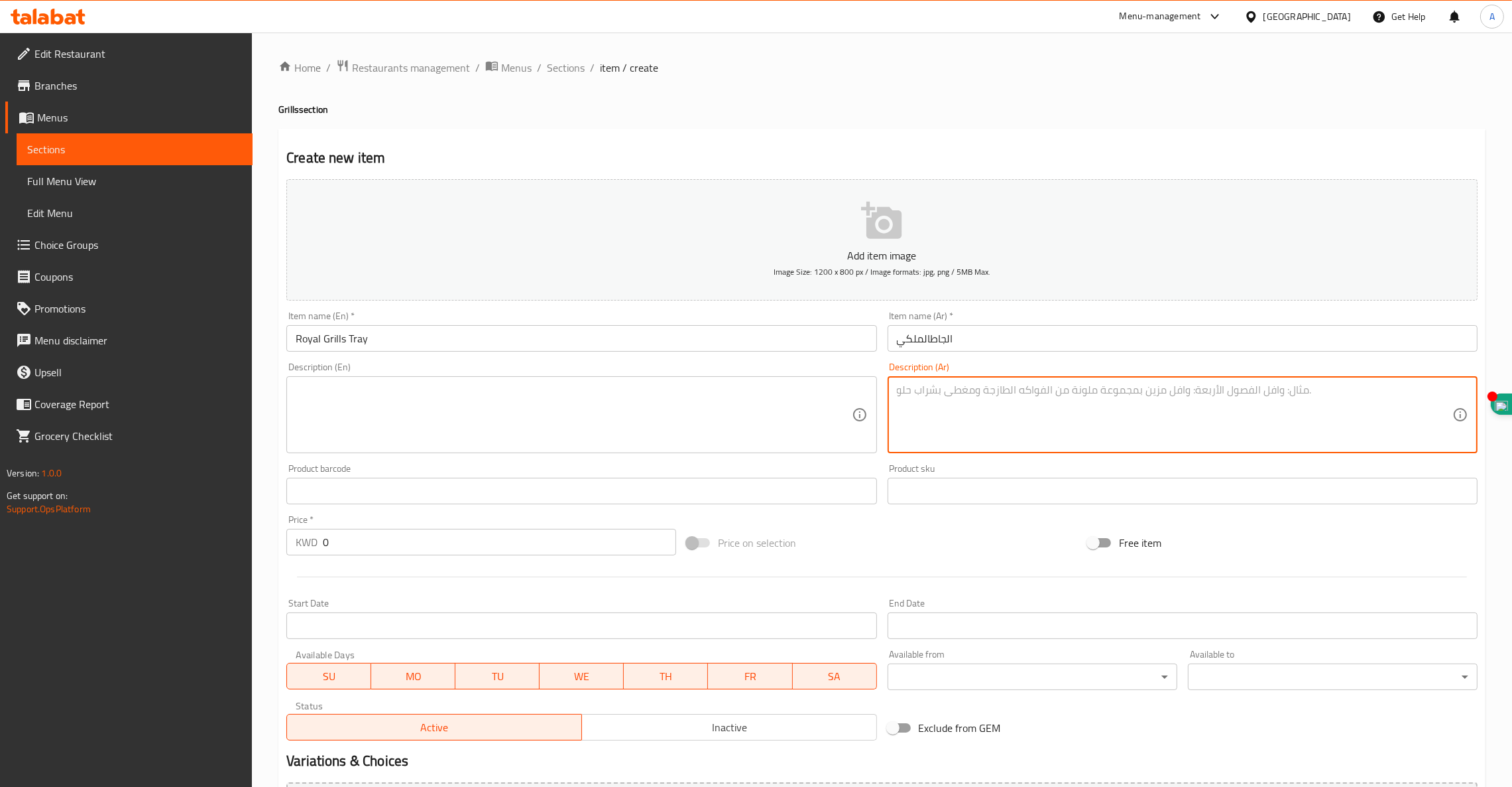
click at [1045, 410] on textarea at bounding box center [1174, 414] width 555 height 63
paste textarea "6كبــاب+4 شيش طــــاووق+6 قطع ريش+ 4 تكة لحم+دجاجة ونص فريش المراعي عالفحم + 8 …"
type textarea "6كبــاب+4 شيش طــــاووق+6 قطع ريش+ 4 تكة لحم+دجاجة ونص فريش المراعي عالفحم + 8 …"
click at [376, 415] on textarea at bounding box center [573, 414] width 555 height 63
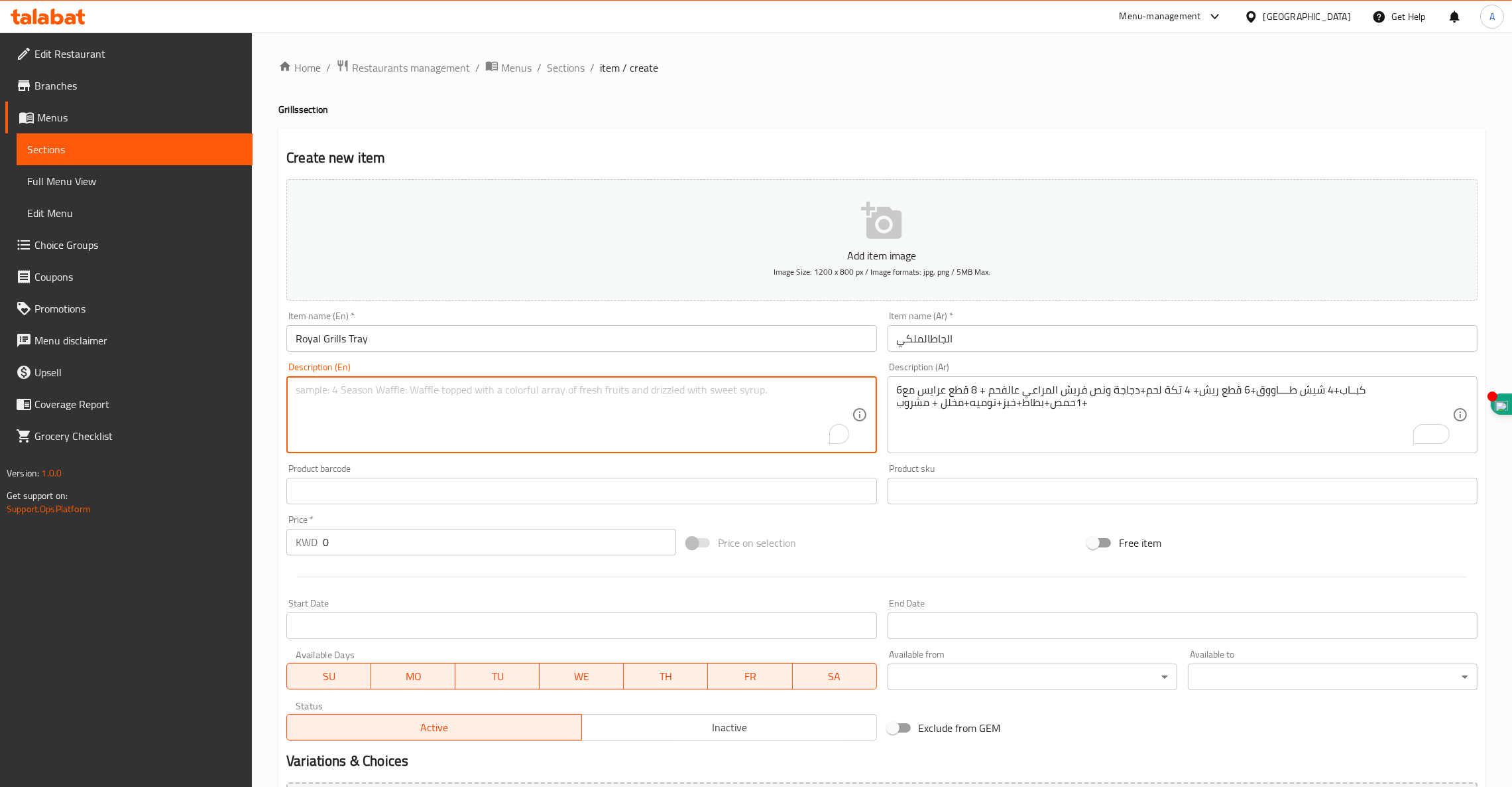
paste textarea "6 kebabs + 4 shish tawook + 6 pieces of feathers + 4 lamb tikka + 1.5 fresh Alm…"
type textarea "6 kebabs + 4 shish tawook + 6 pieces of feathers + 4 lamb tikka + 1.5 fresh Alm…"
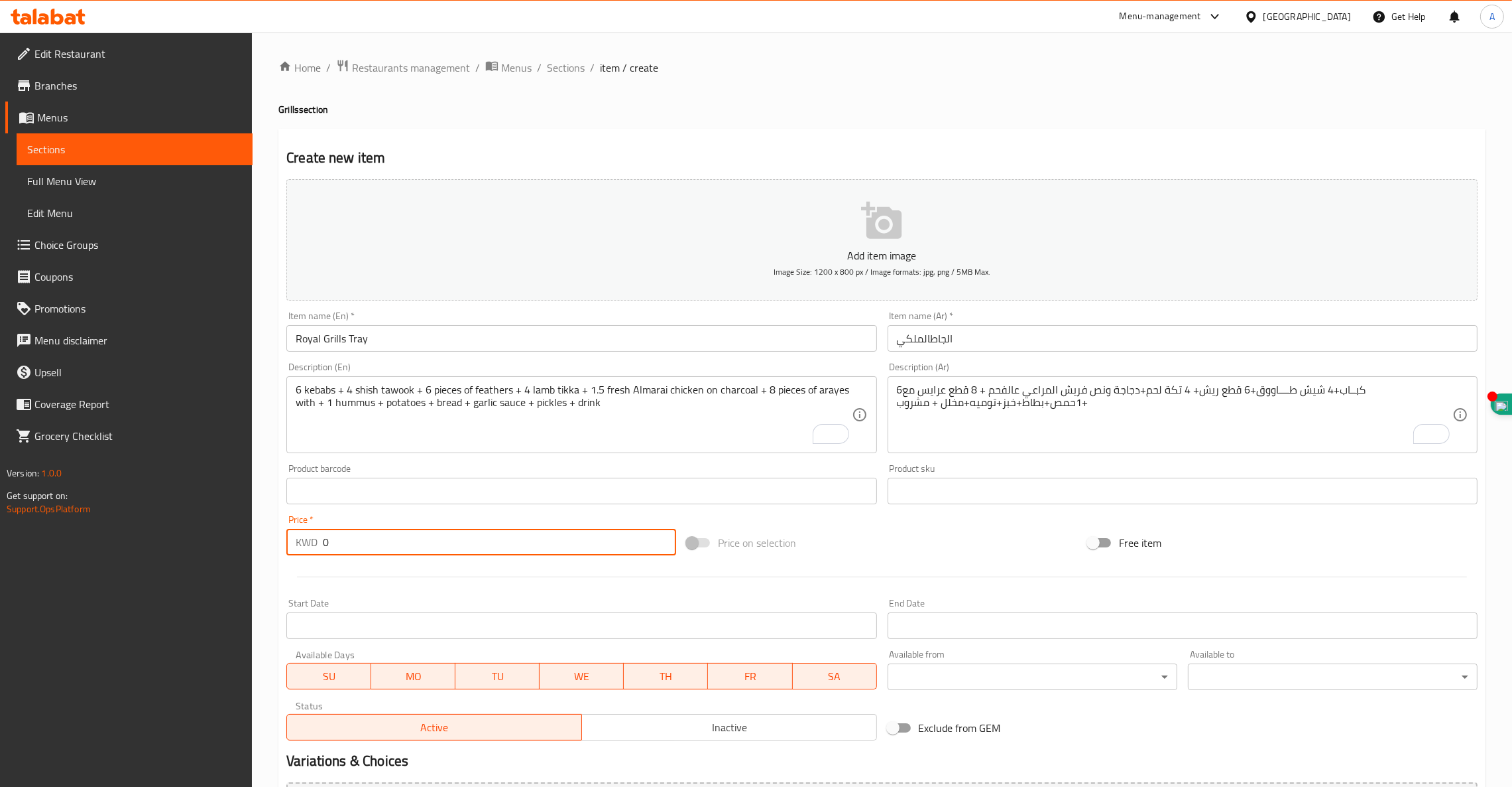
drag, startPoint x: 372, startPoint y: 545, endPoint x: 197, endPoint y: 540, distance: 175.1
click at [197, 540] on div "Edit Restaurant Branches Menus Sections Full Menu View Edit Menu Choice Groups …" at bounding box center [756, 485] width 1512 height 905
type input "27.5"
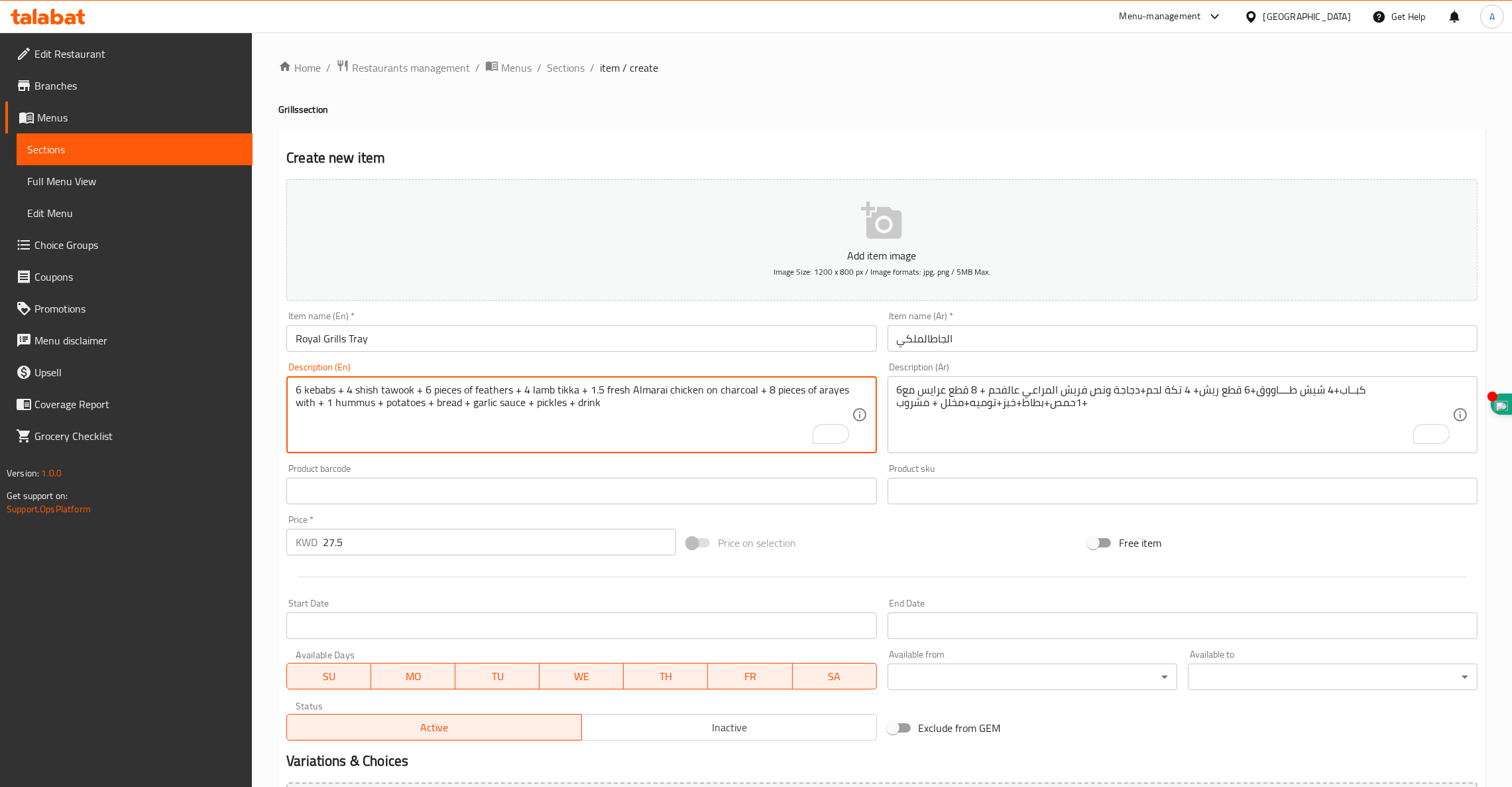
scroll to position [148, 0]
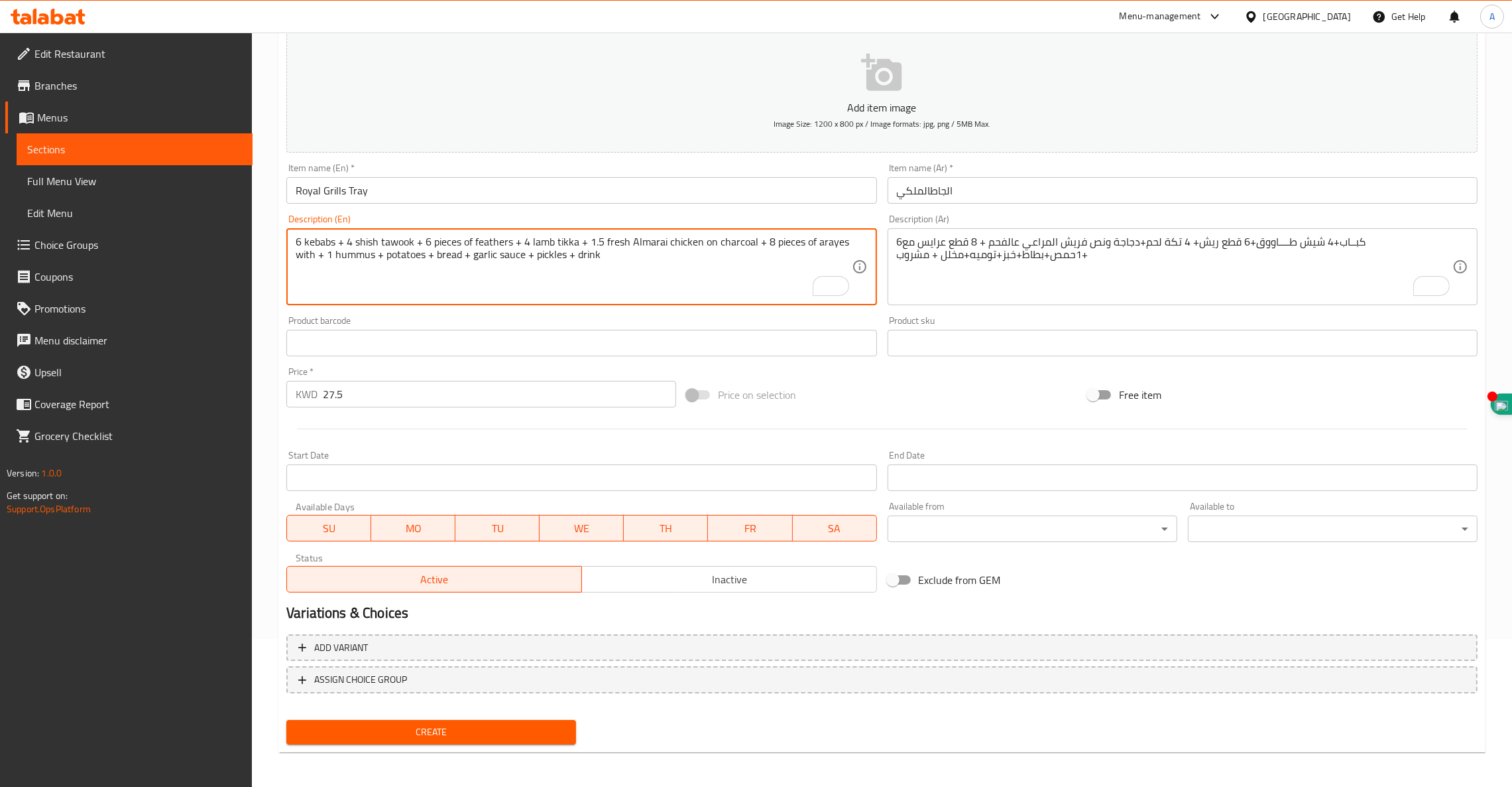
click at [444, 731] on span "Create" at bounding box center [430, 731] width 268 height 17
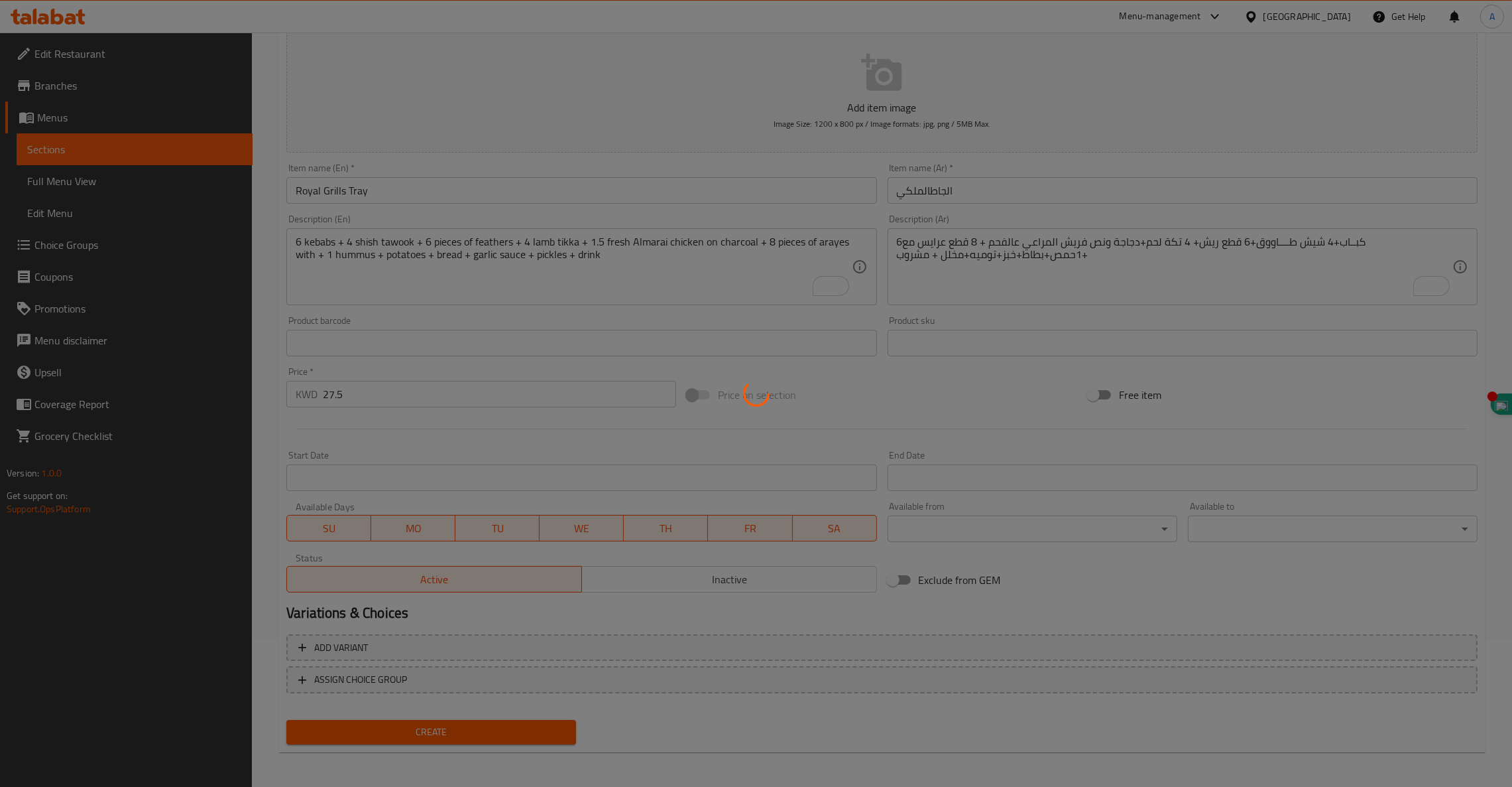
type input "0"
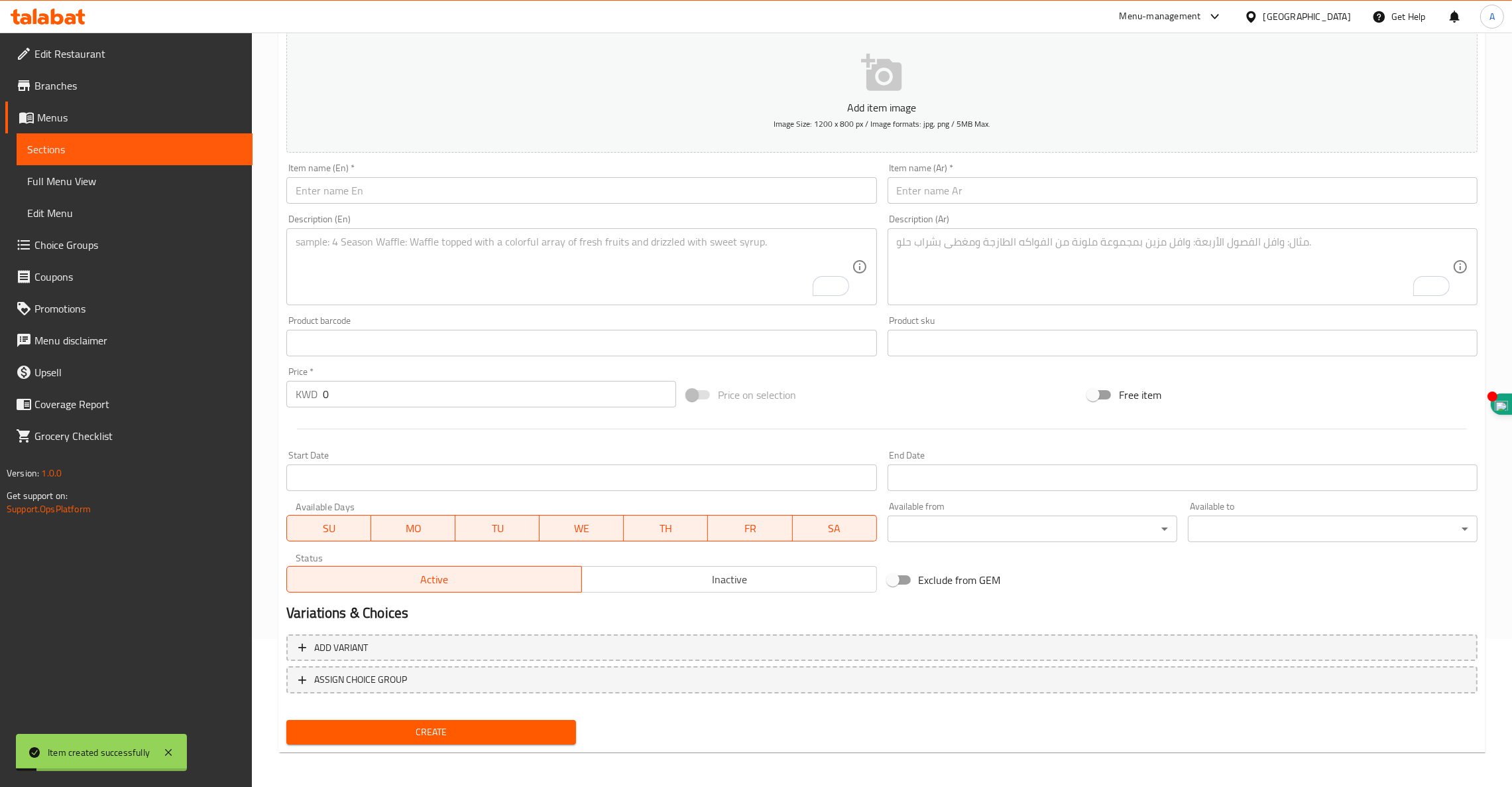
scroll to position [0, 0]
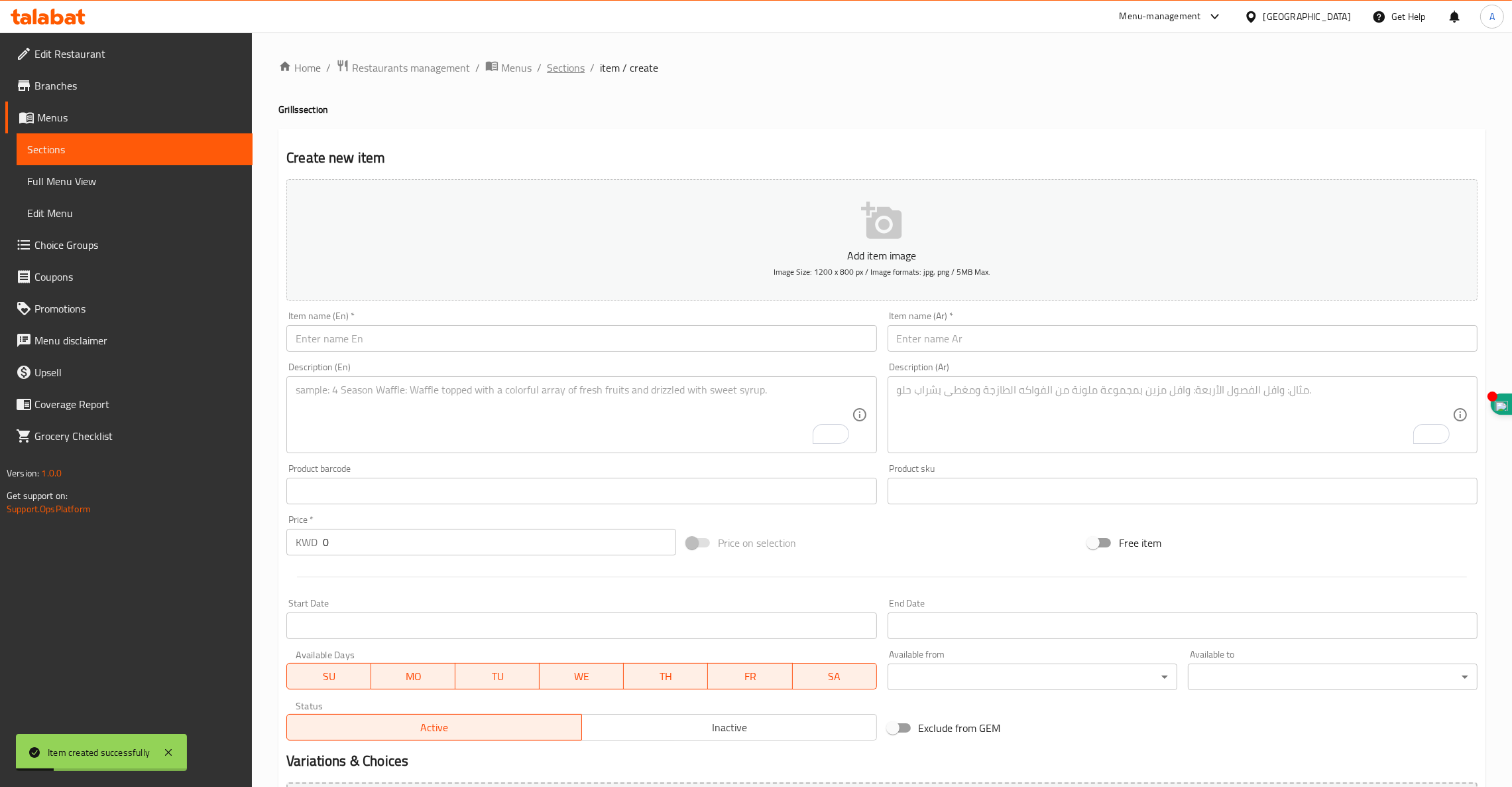
click at [555, 69] on span "Sections" at bounding box center [566, 68] width 38 height 16
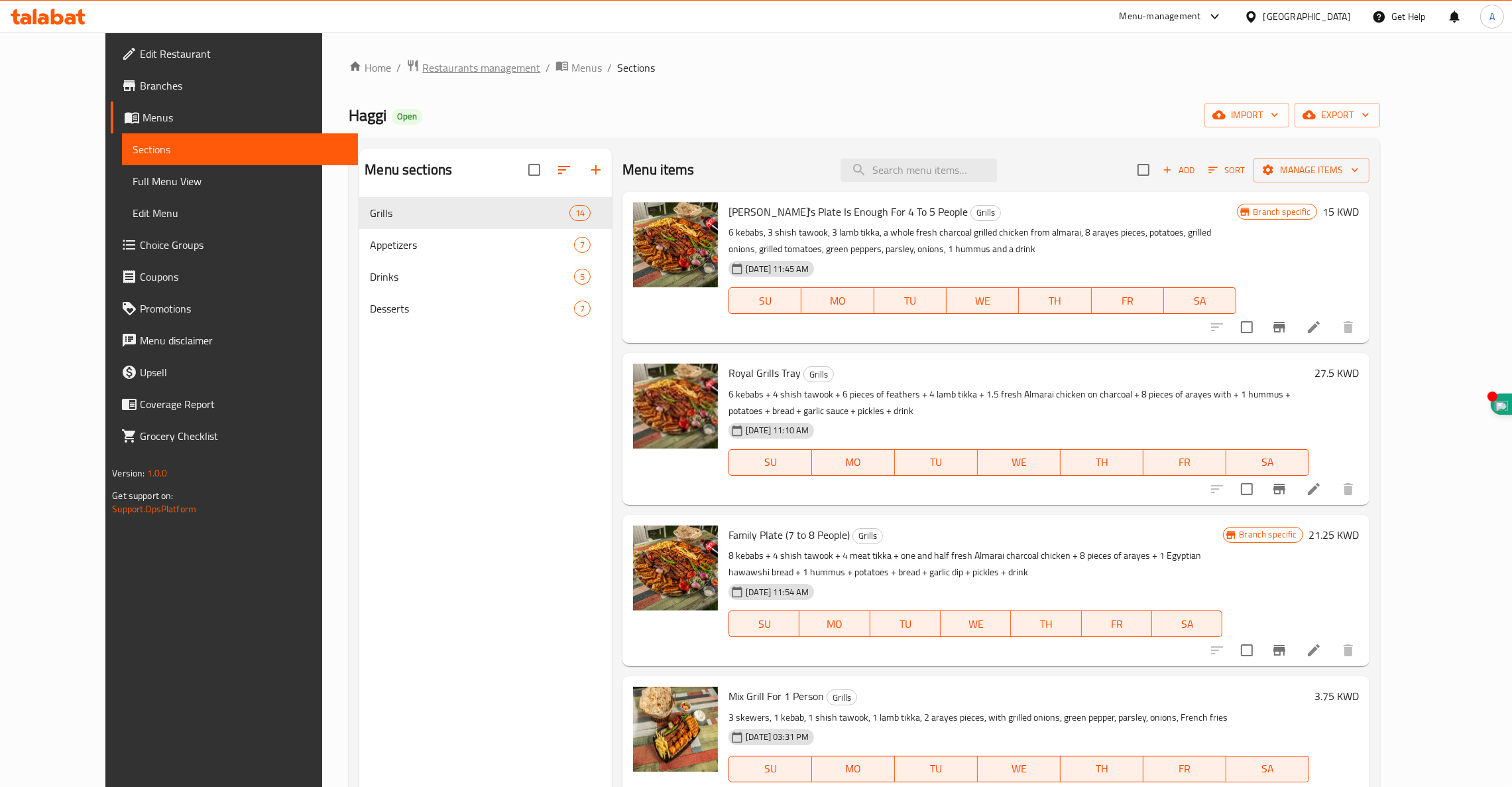
click at [422, 60] on span "Restaurants management" at bounding box center [481, 68] width 118 height 16
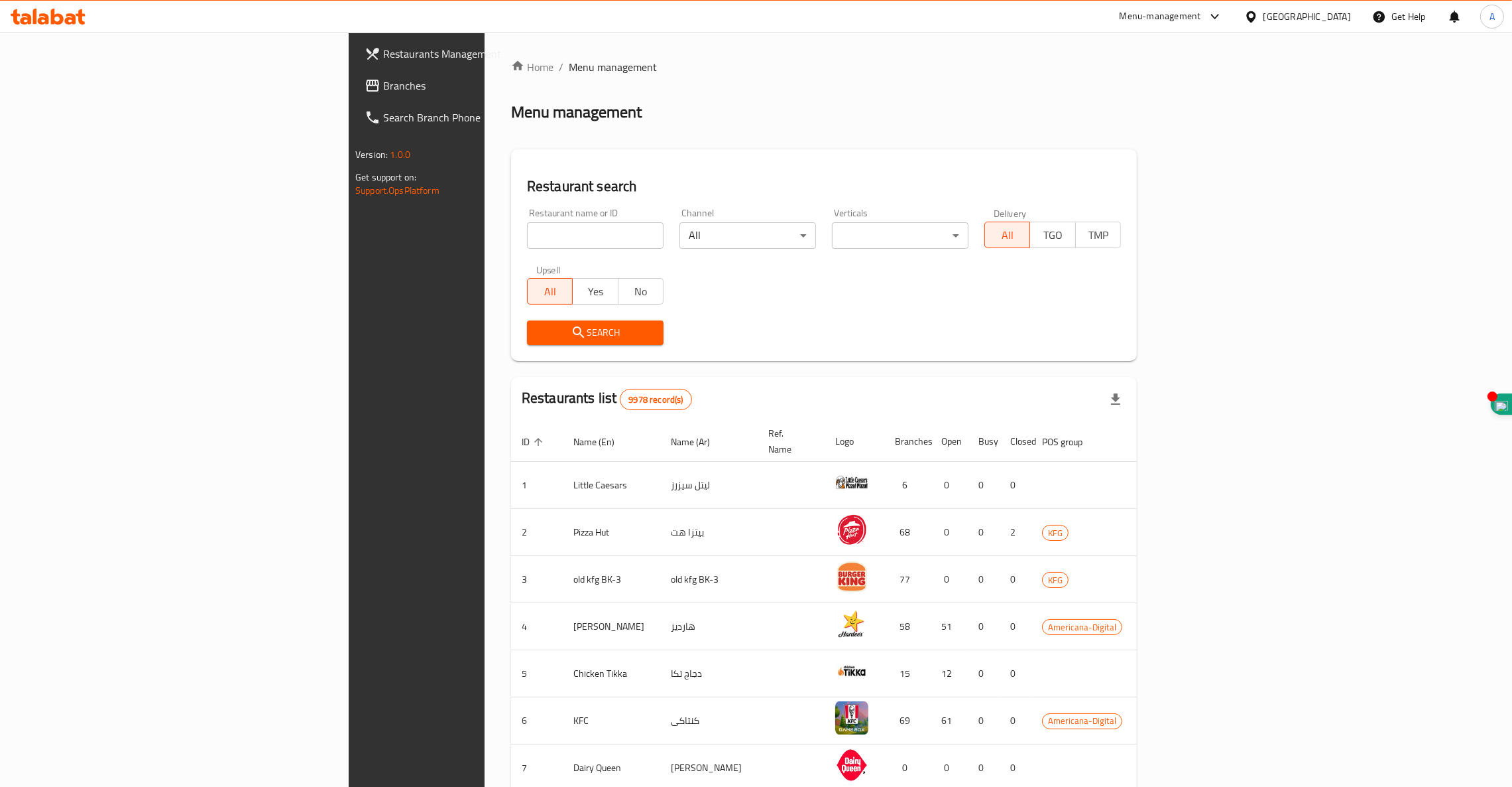
click at [527, 229] on input "search" at bounding box center [595, 235] width 136 height 27
type input "ا"
type input "[PERSON_NAME]"
click button "Search" at bounding box center [595, 332] width 136 height 24
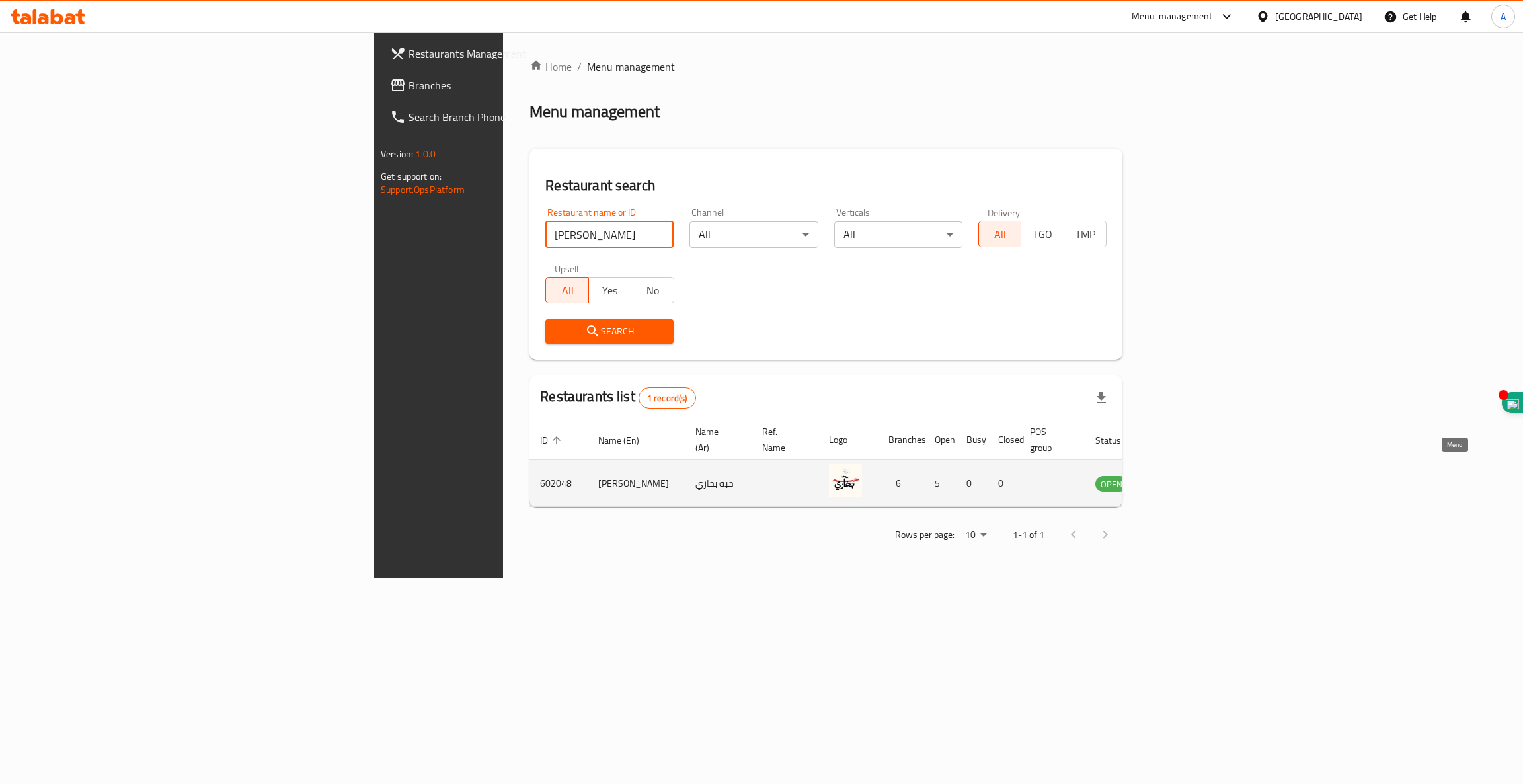
click at [1181, 475] on icon "enhanced table" at bounding box center [1173, 483] width 16 height 16
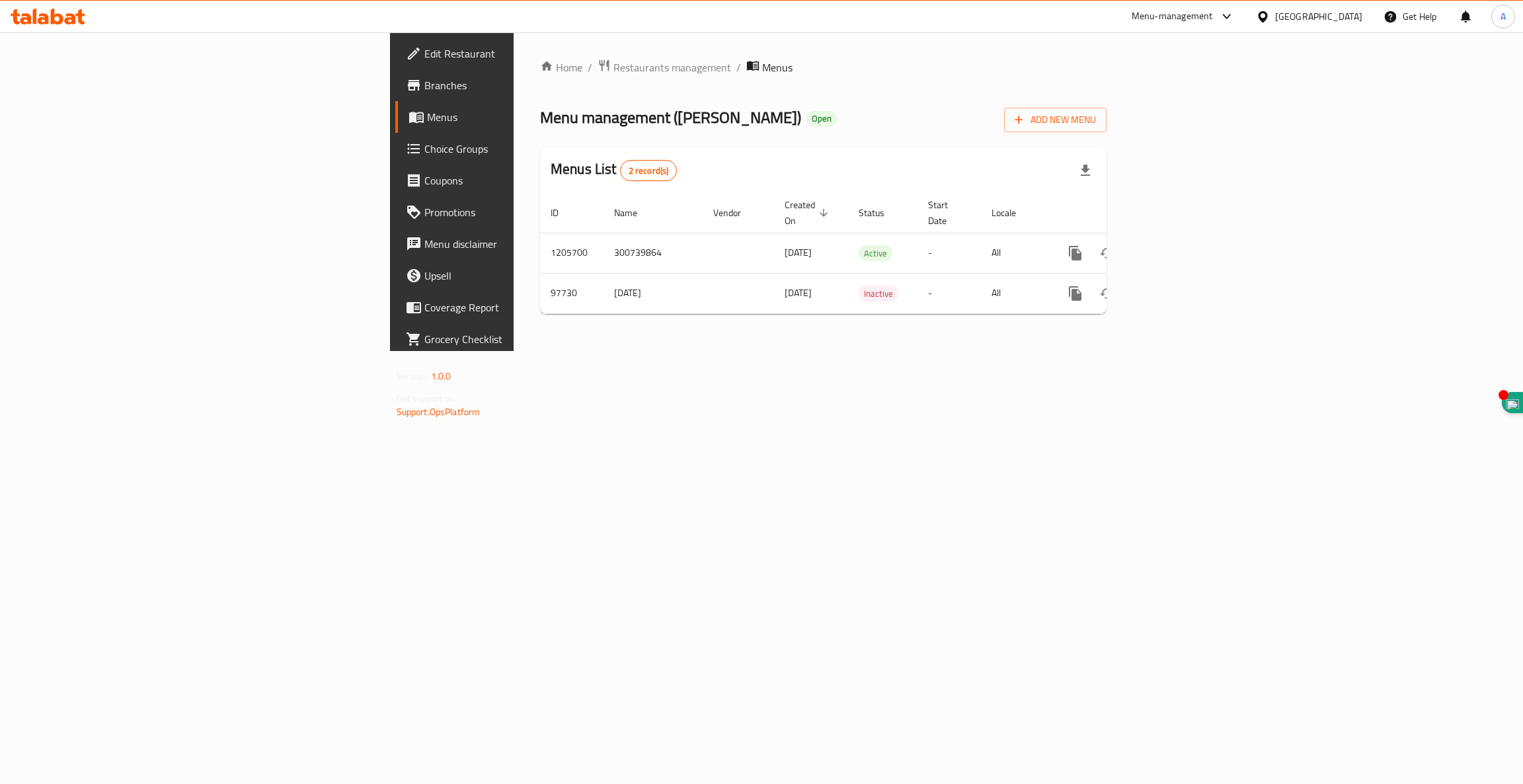
click at [74, 17] on icon at bounding box center [71, 18] width 11 height 11
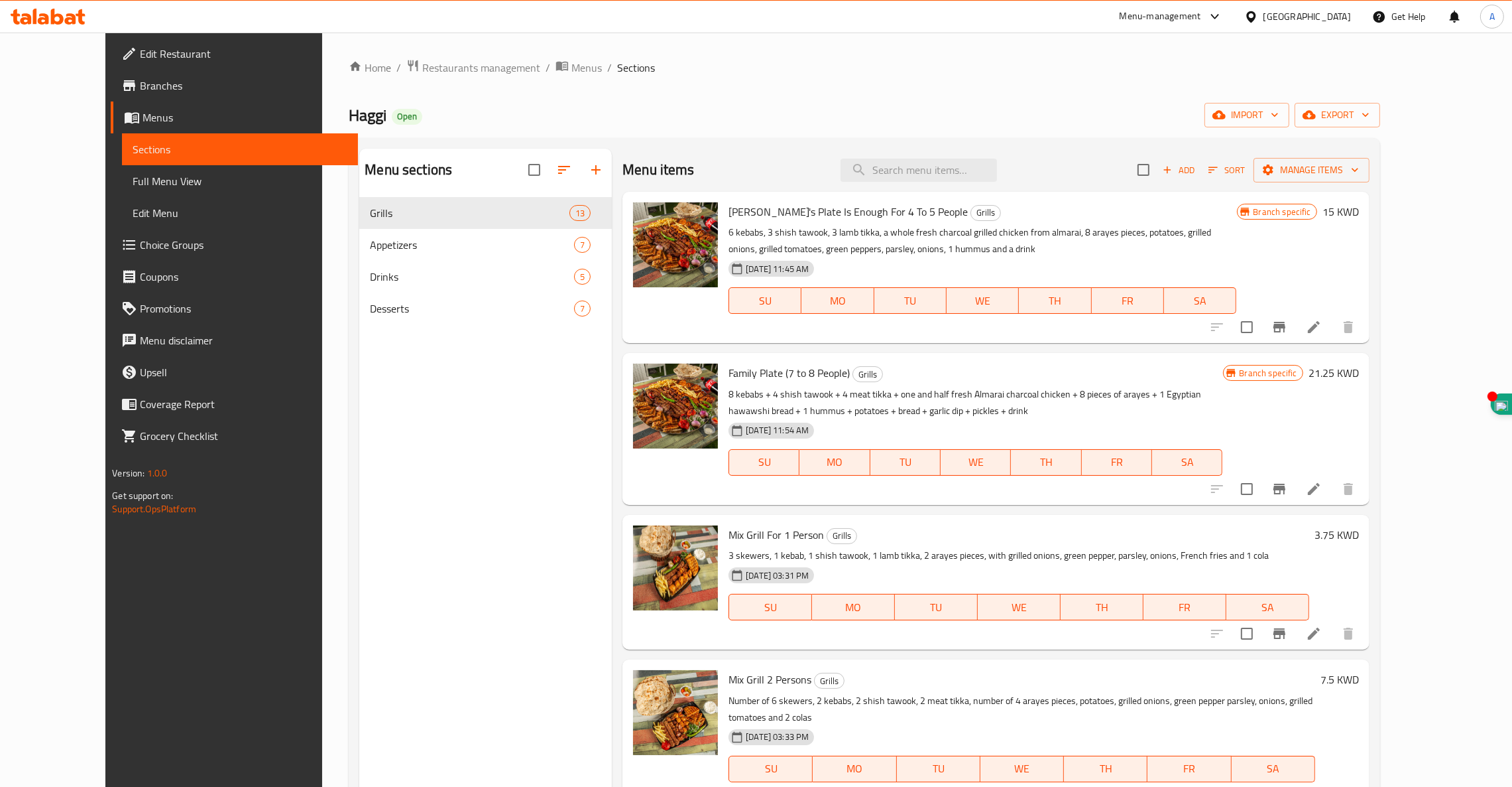
scroll to position [1117, 0]
